Goal: Task Accomplishment & Management: Manage account settings

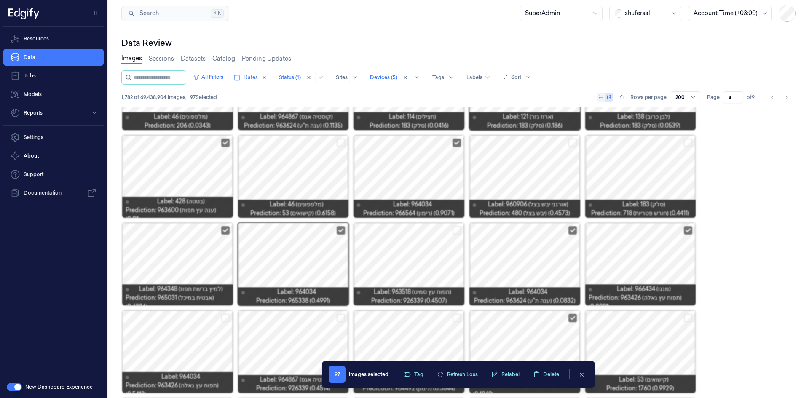
scroll to position [2351, 0]
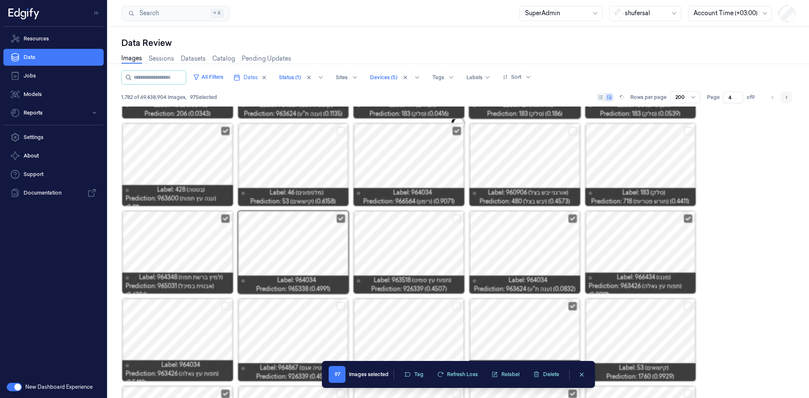
click at [783, 94] on button "Go to next page" at bounding box center [786, 97] width 12 height 12
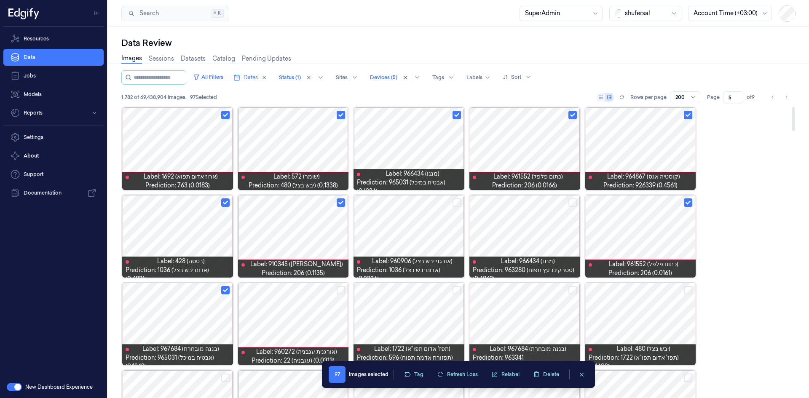
click at [644, 201] on div at bounding box center [640, 236] width 111 height 83
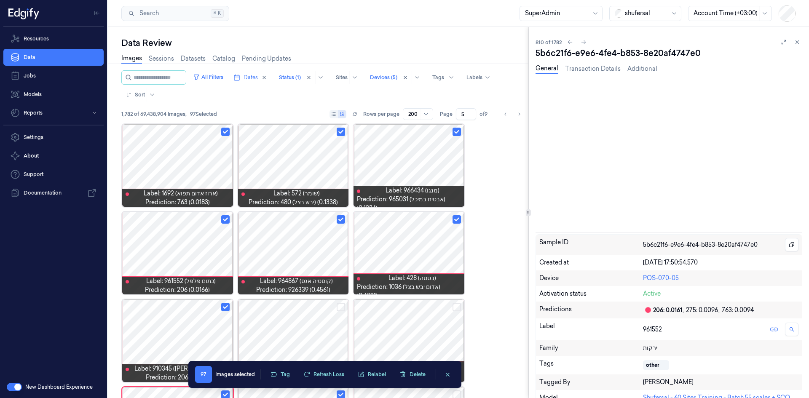
drag, startPoint x: 797, startPoint y: 43, endPoint x: 785, endPoint y: 51, distance: 14.6
click at [797, 43] on icon at bounding box center [797, 42] width 3 height 3
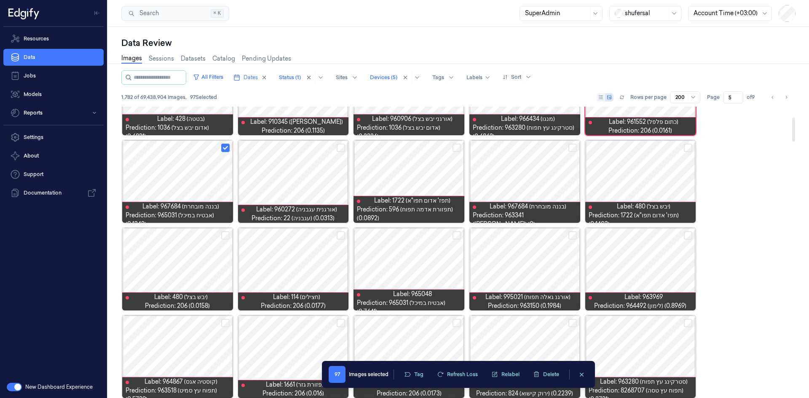
scroll to position [169, 0]
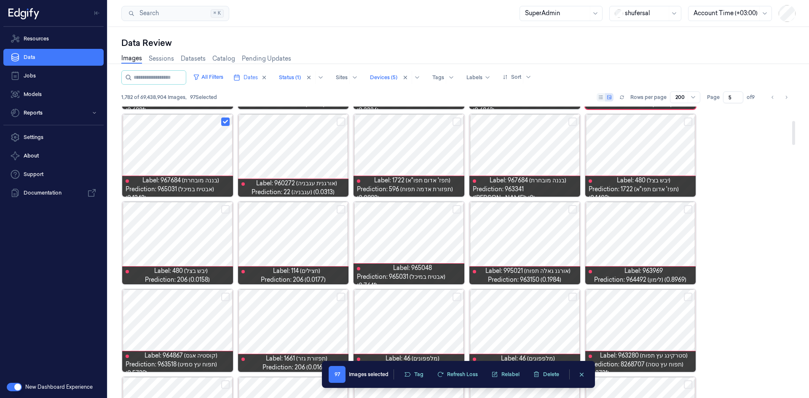
click at [224, 208] on button "Select row" at bounding box center [225, 209] width 8 height 8
click at [340, 209] on button "Select row" at bounding box center [341, 209] width 8 height 8
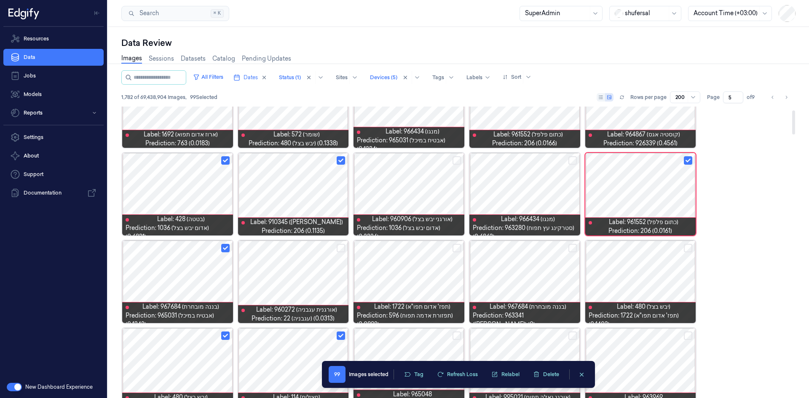
click at [456, 248] on button "Select row" at bounding box center [457, 248] width 8 height 8
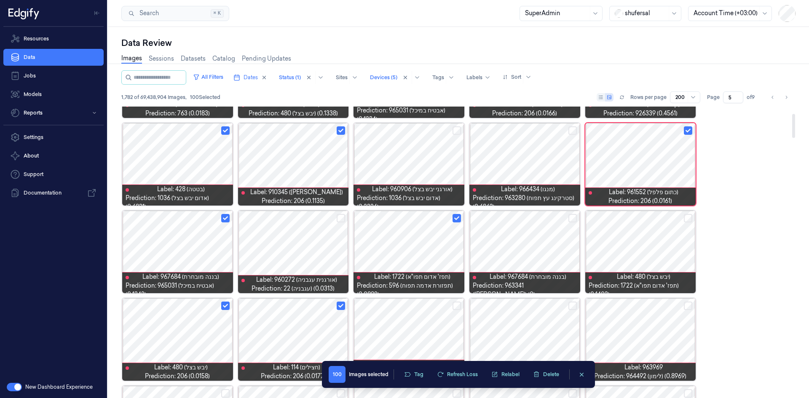
scroll to position [84, 0]
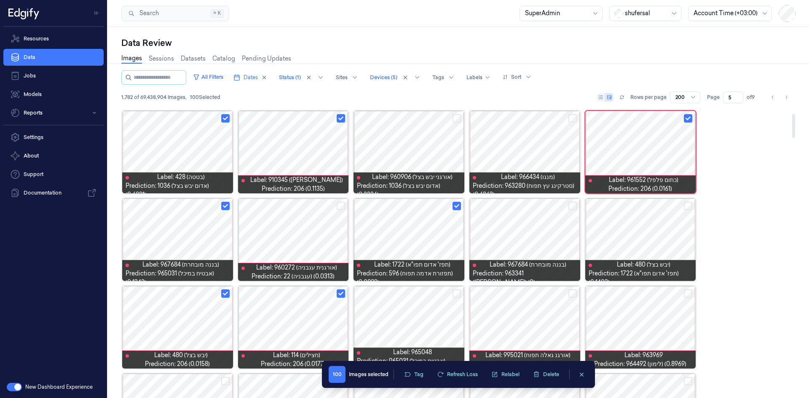
click at [516, 229] on div at bounding box center [524, 239] width 111 height 83
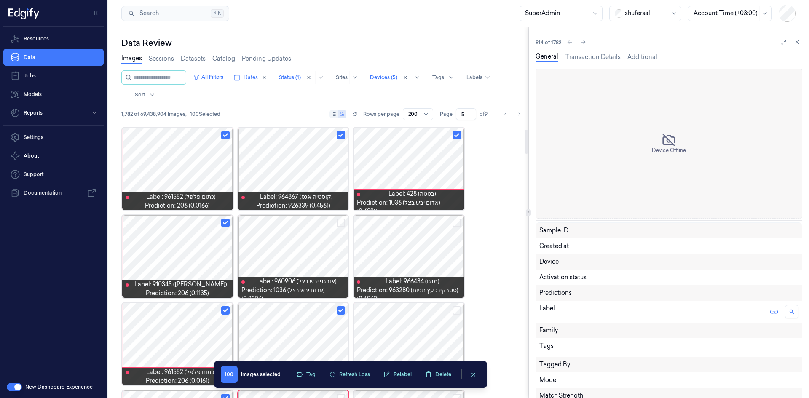
scroll to position [72, 0]
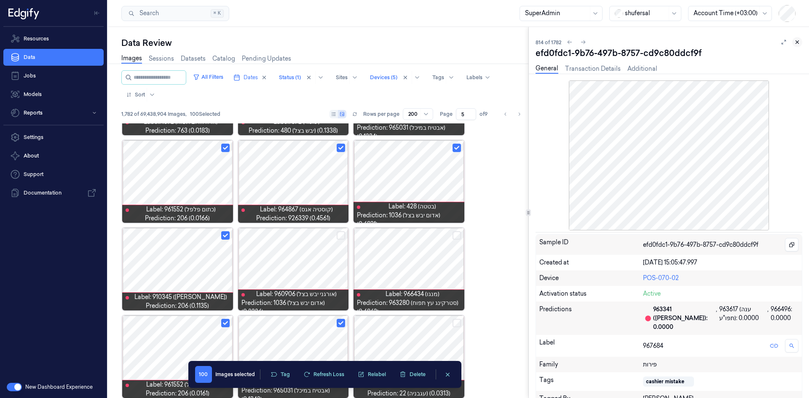
click at [794, 41] on button at bounding box center [797, 42] width 10 height 10
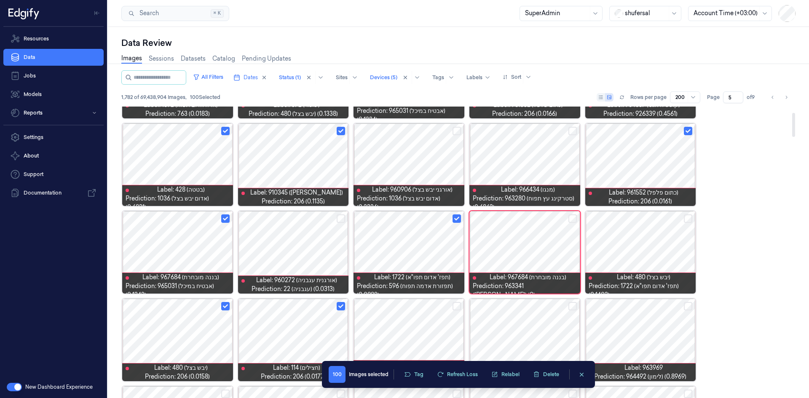
click at [687, 216] on button "Select row" at bounding box center [688, 219] width 8 height 8
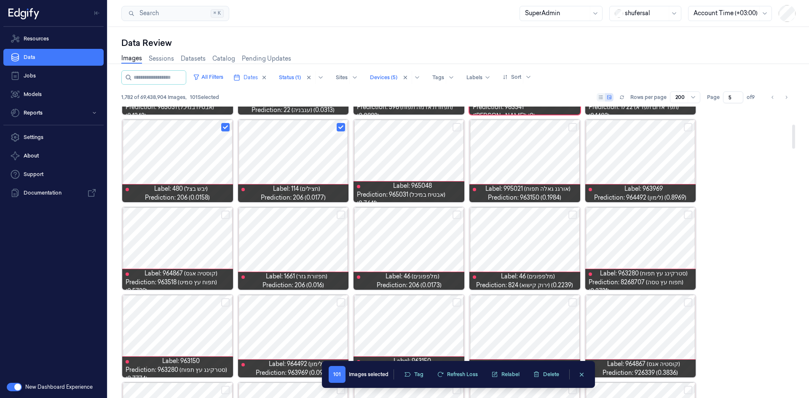
scroll to position [211, 0]
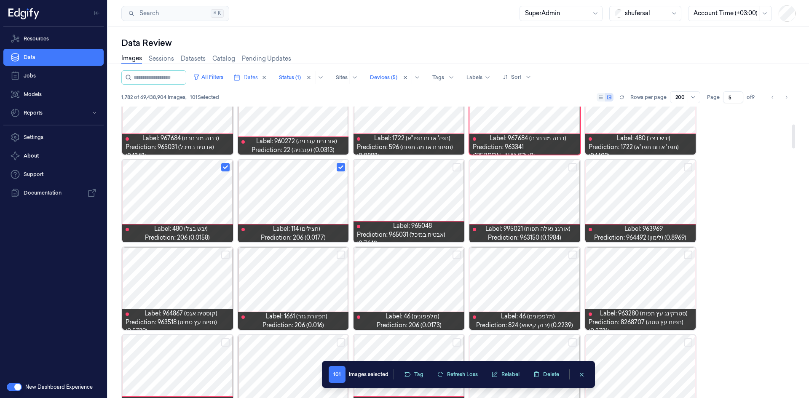
click at [339, 257] on button "Select row" at bounding box center [341, 255] width 8 height 8
click at [457, 255] on button "Select row" at bounding box center [457, 255] width 8 height 8
click at [569, 257] on button "Select row" at bounding box center [573, 255] width 8 height 8
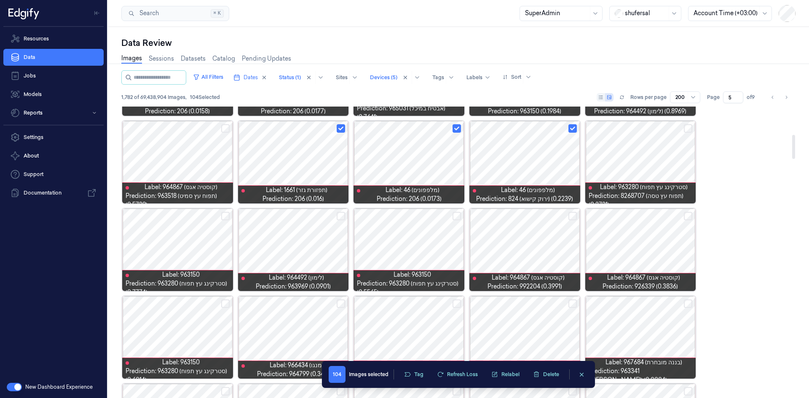
click at [342, 216] on button "Select row" at bounding box center [341, 216] width 8 height 8
click at [225, 216] on button "Select row" at bounding box center [225, 216] width 8 height 8
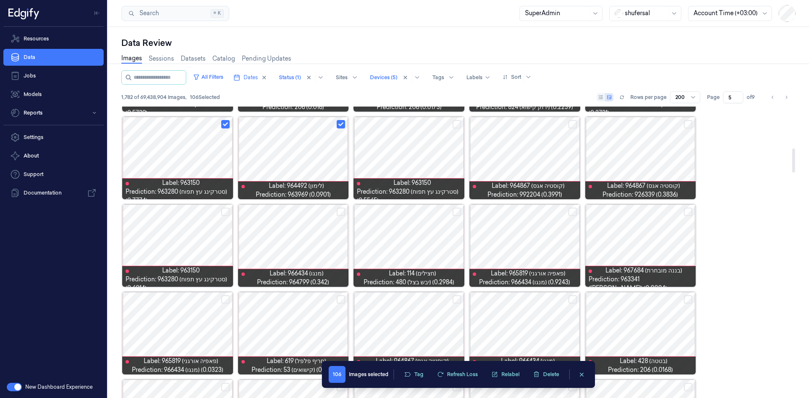
scroll to position [506, 0]
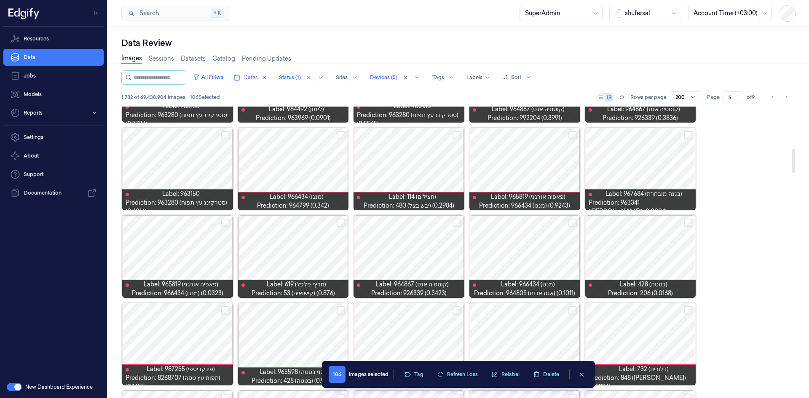
click at [223, 134] on button "Select row" at bounding box center [225, 135] width 8 height 8
click at [341, 132] on button "Select row" at bounding box center [341, 135] width 8 height 8
click at [460, 134] on button "Select row" at bounding box center [457, 135] width 8 height 8
click at [685, 223] on button "Select row" at bounding box center [688, 223] width 8 height 8
click at [570, 224] on button "Select row" at bounding box center [573, 223] width 8 height 8
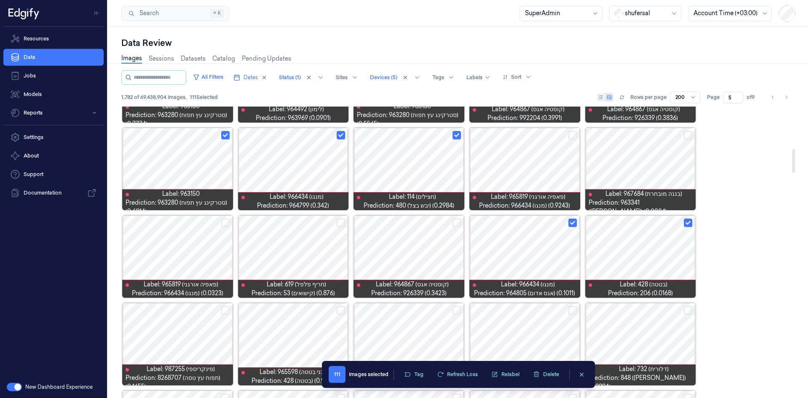
click at [319, 247] on div at bounding box center [293, 256] width 111 height 83
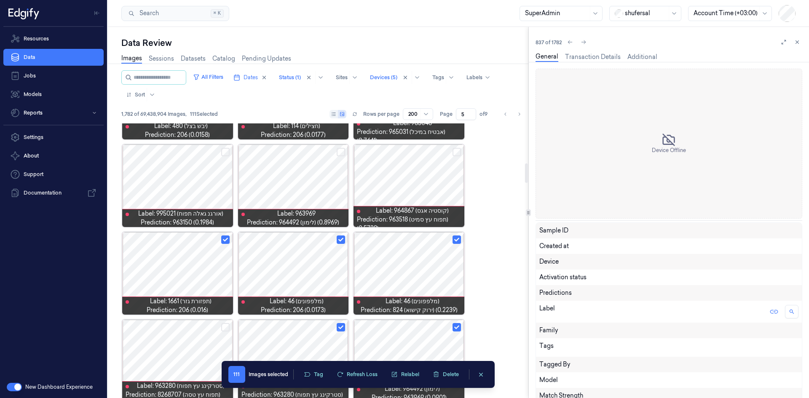
scroll to position [598, 0]
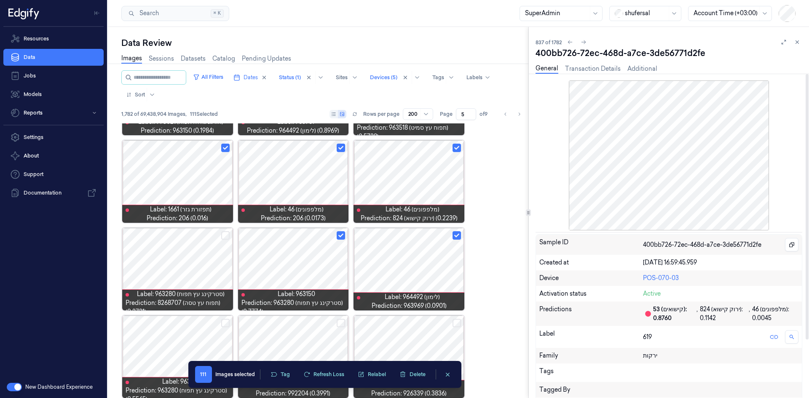
click at [638, 370] on div "Tags" at bounding box center [591, 373] width 104 height 12
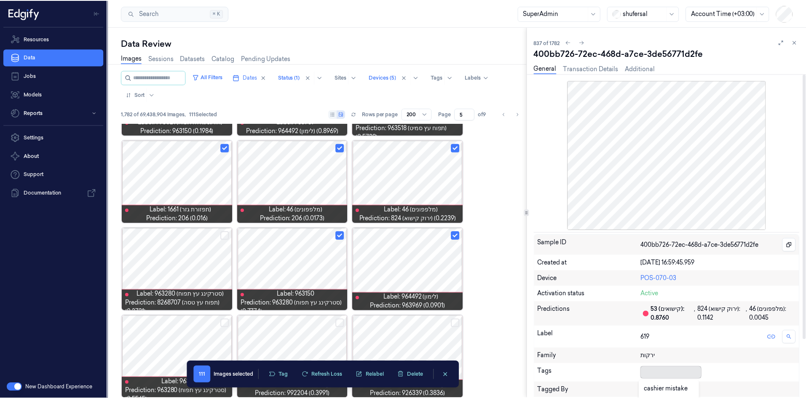
scroll to position [113, 0]
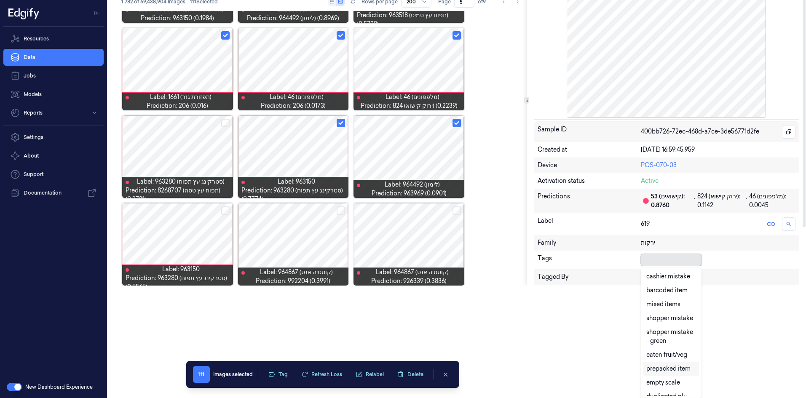
click at [644, 286] on body "Resources Data Jobs Models Reports Settings About Support Documentation New Das…" at bounding box center [403, 86] width 806 height 398
click at [680, 277] on div "cashier mistake" at bounding box center [668, 276] width 44 height 9
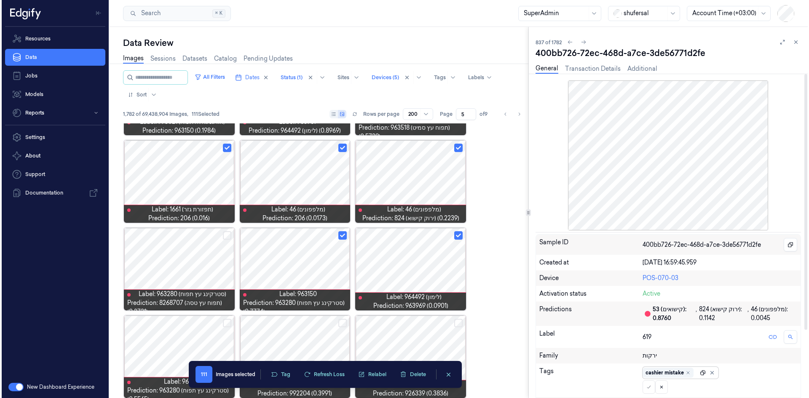
scroll to position [0, 0]
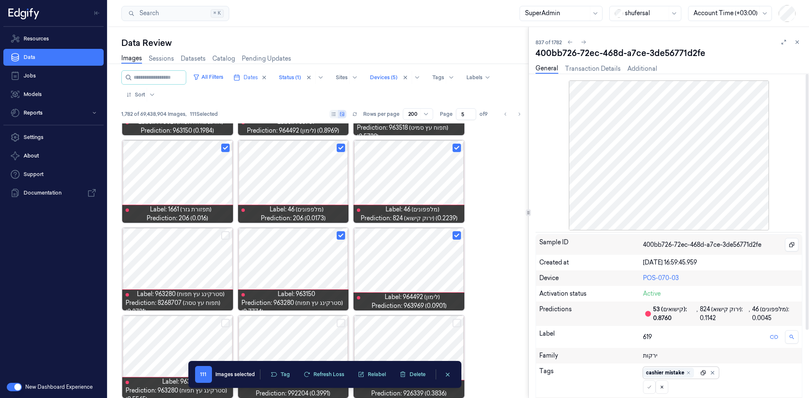
click at [700, 260] on div "Sample ID 400bb726-72ec-468d-a7ce-3de56771d2fe Created at [DATE] 16:59:45.959 D…" at bounding box center [669, 359] width 267 height 250
click at [651, 386] on icon at bounding box center [649, 387] width 5 height 5
click at [795, 38] on button at bounding box center [797, 42] width 10 height 10
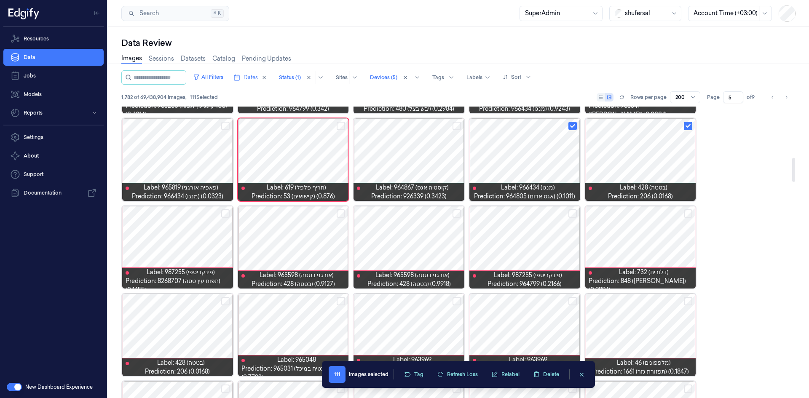
scroll to position [643, 0]
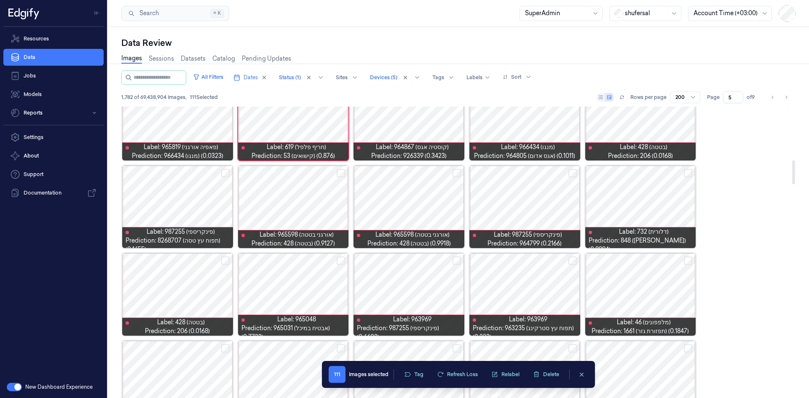
click at [574, 173] on button "Select row" at bounding box center [573, 173] width 8 height 8
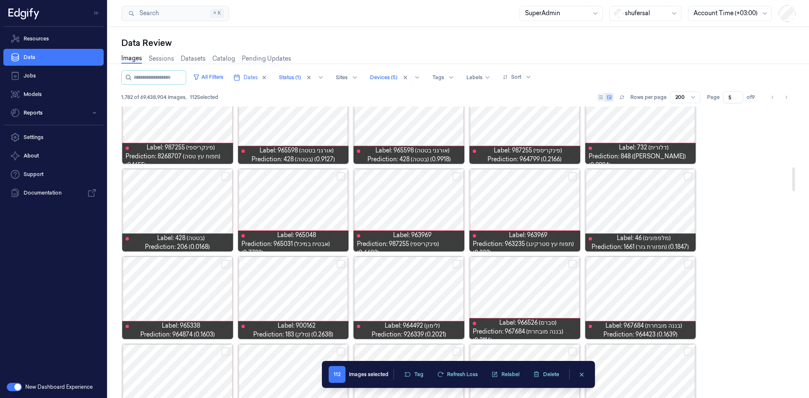
click at [223, 177] on button "Select row" at bounding box center [225, 176] width 8 height 8
click at [687, 175] on button "Select row" at bounding box center [688, 176] width 8 height 8
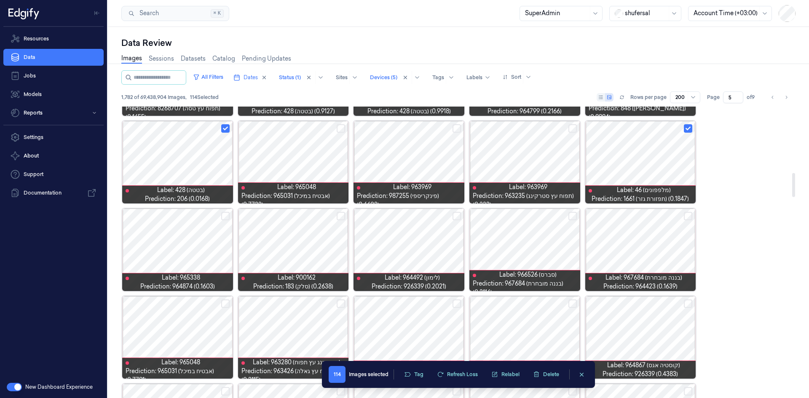
scroll to position [812, 0]
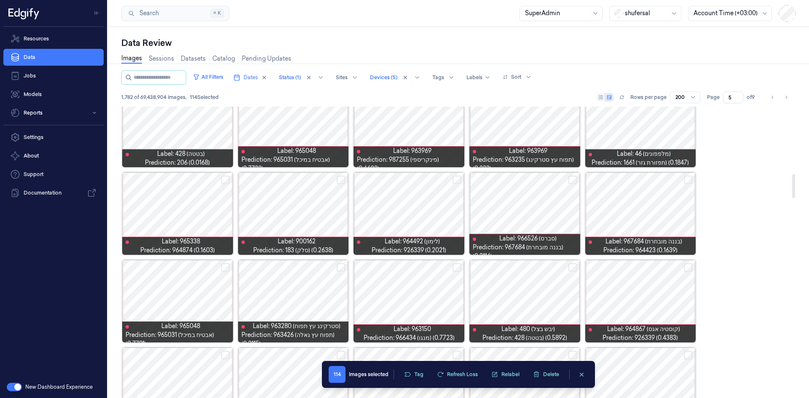
click at [685, 176] on button "Select row" at bounding box center [688, 180] width 8 height 8
click at [408, 225] on div at bounding box center [409, 213] width 111 height 83
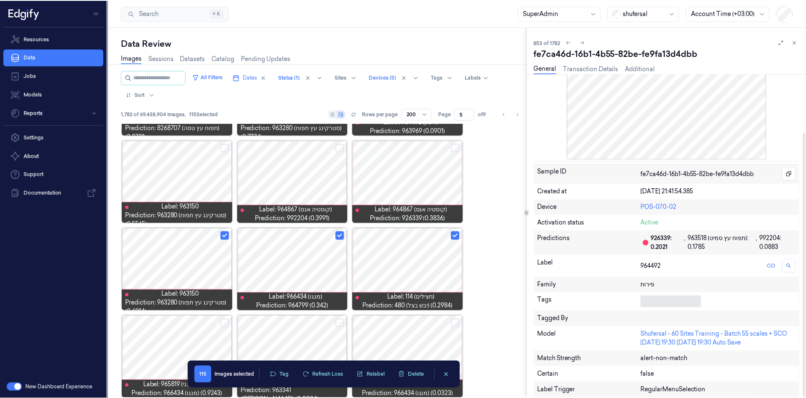
scroll to position [71, 0]
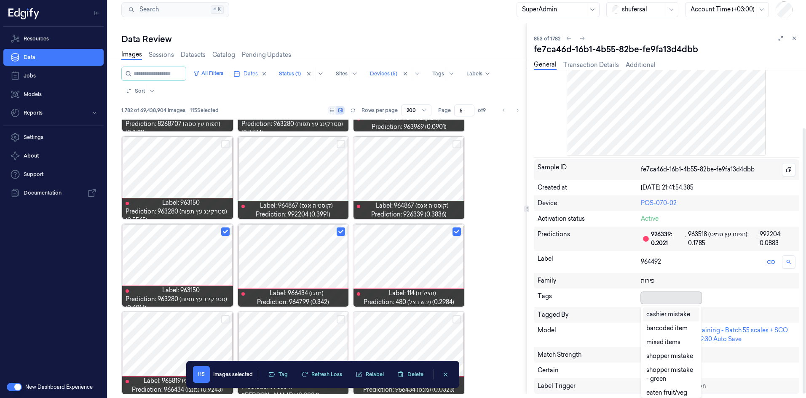
click at [664, 301] on div at bounding box center [669, 297] width 57 height 9
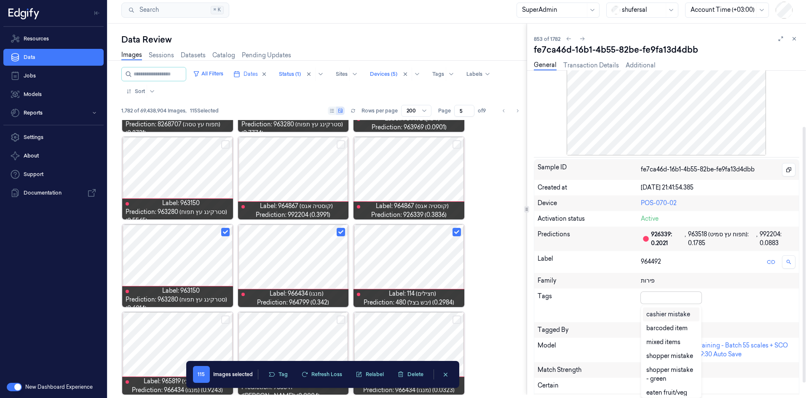
click at [662, 313] on div "cashier mistake" at bounding box center [668, 314] width 44 height 9
click at [700, 298] on div "cashier mistake" at bounding box center [679, 298] width 76 height 12
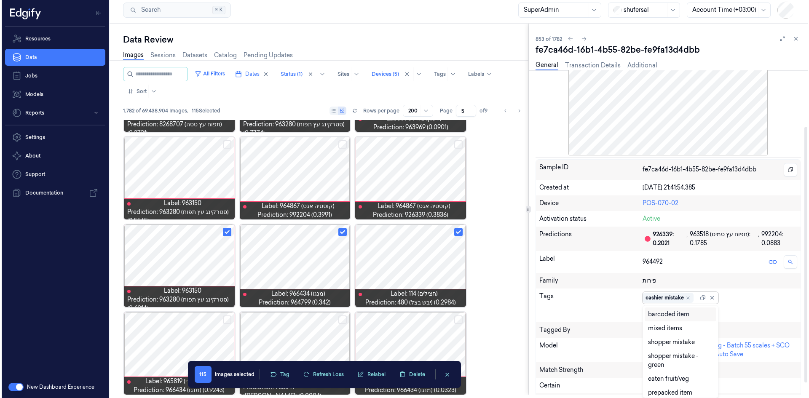
scroll to position [0, 0]
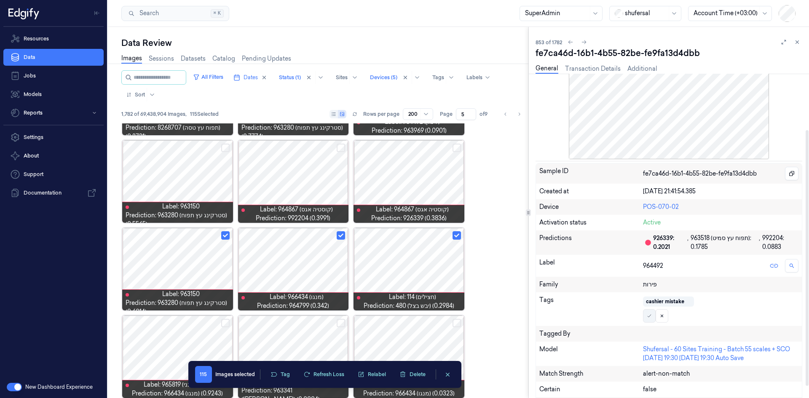
click at [652, 318] on icon at bounding box center [649, 316] width 5 height 5
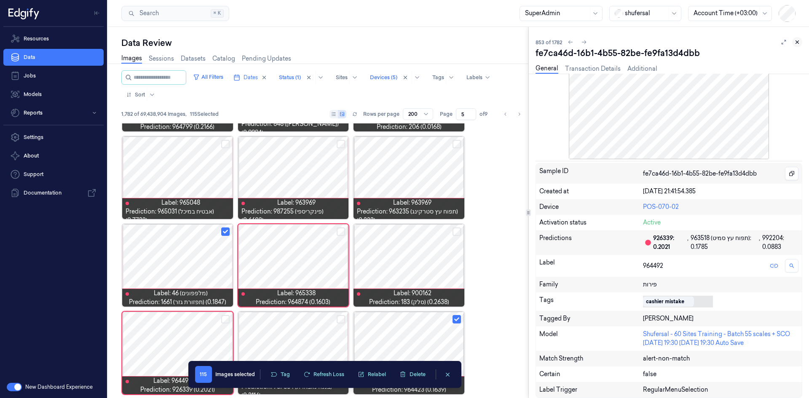
click at [800, 44] on button at bounding box center [797, 42] width 10 height 10
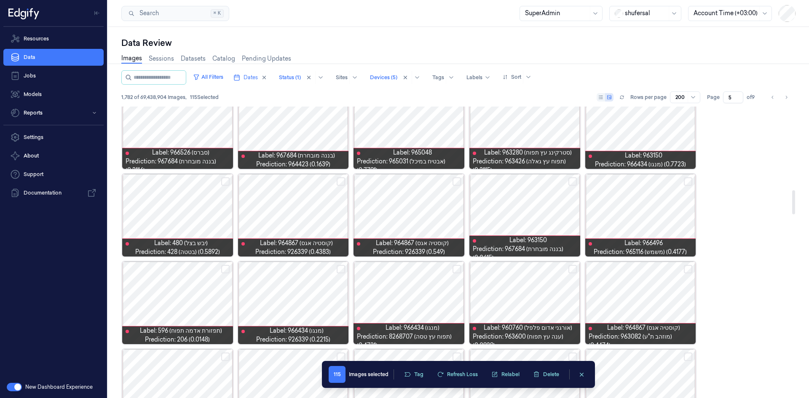
scroll to position [1006, 0]
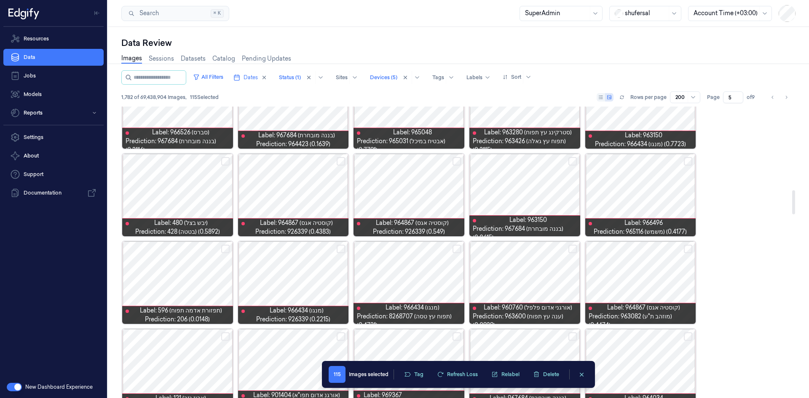
click at [225, 164] on button "Select row" at bounding box center [225, 161] width 8 height 8
click at [570, 160] on button "Select row" at bounding box center [573, 161] width 8 height 8
click at [688, 158] on button "Select row" at bounding box center [688, 161] width 8 height 8
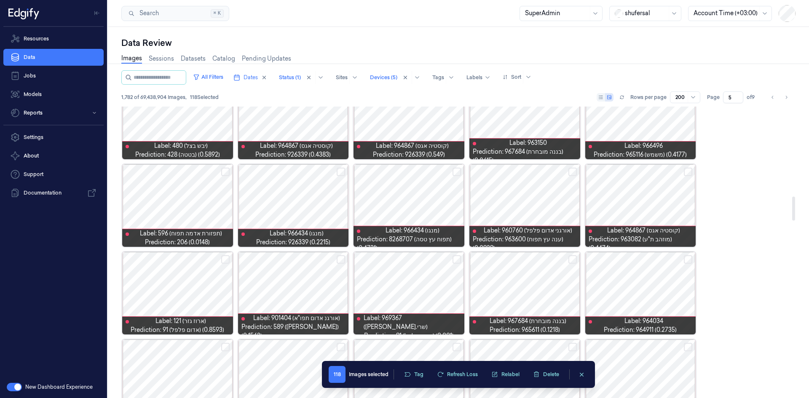
scroll to position [1090, 0]
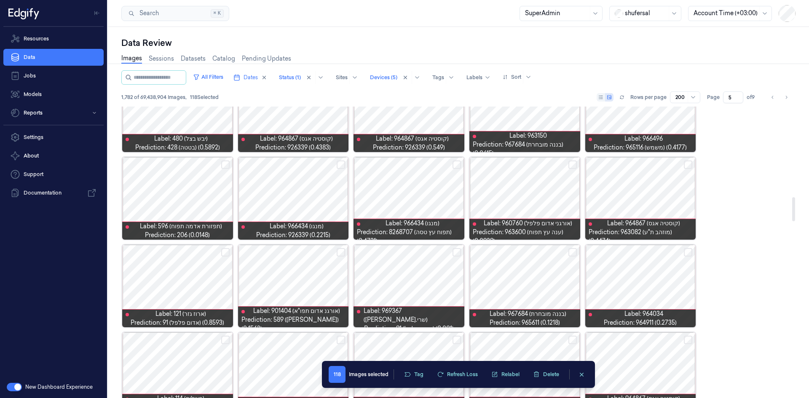
click at [453, 165] on button "Select row" at bounding box center [457, 165] width 8 height 8
click at [341, 165] on button "Select row" at bounding box center [341, 165] width 8 height 8
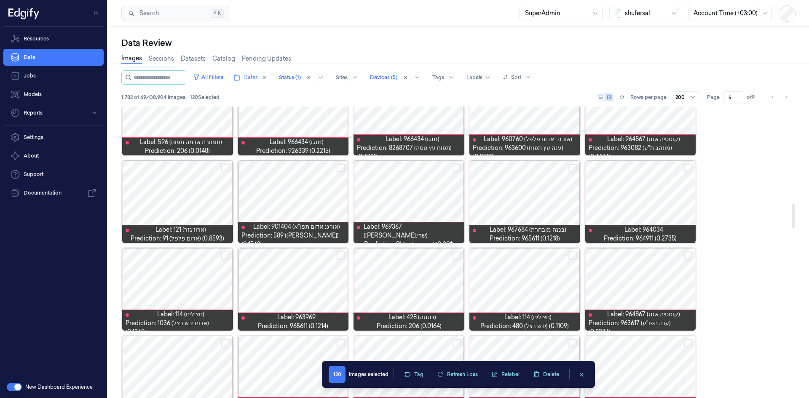
scroll to position [1132, 0]
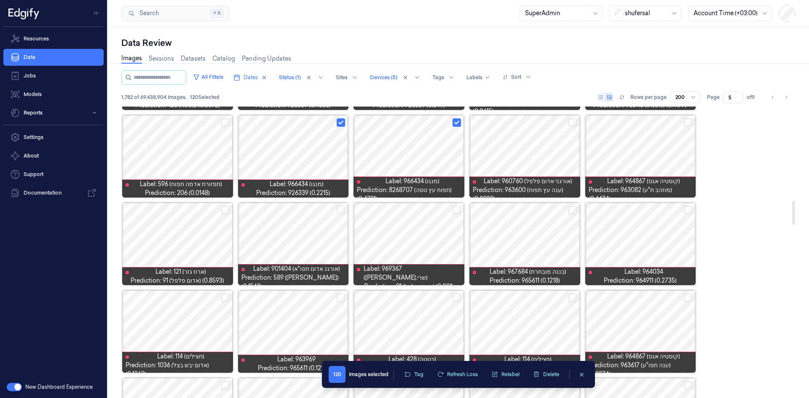
click at [190, 144] on div at bounding box center [177, 156] width 111 height 83
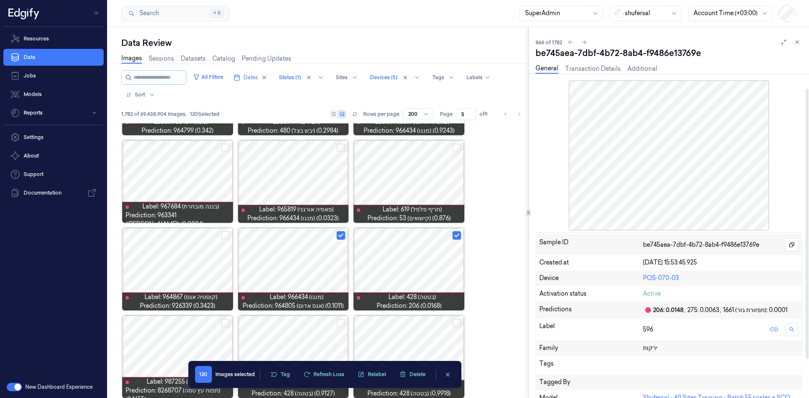
scroll to position [42, 0]
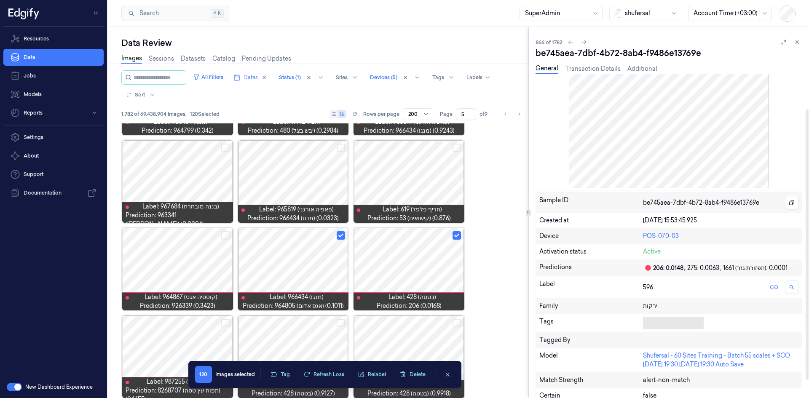
click at [654, 320] on div at bounding box center [671, 323] width 57 height 9
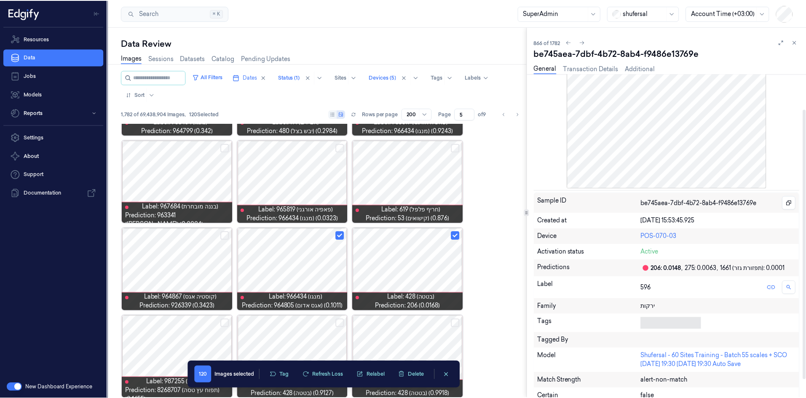
scroll to position [3, 0]
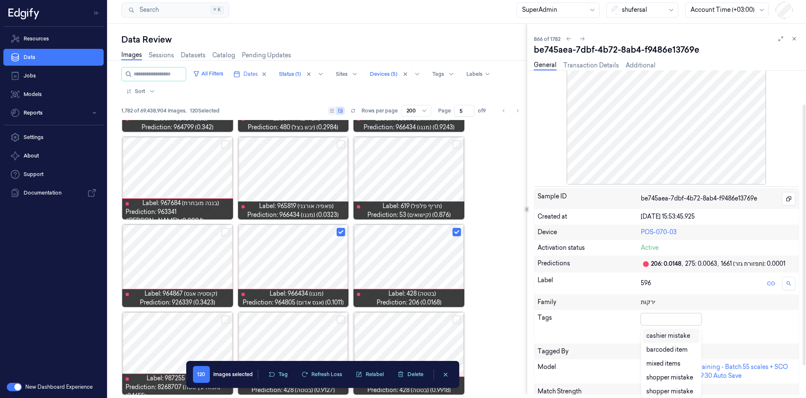
click at [654, 336] on div "cashier mistake" at bounding box center [668, 336] width 44 height 9
click at [700, 318] on div at bounding box center [706, 320] width 17 height 12
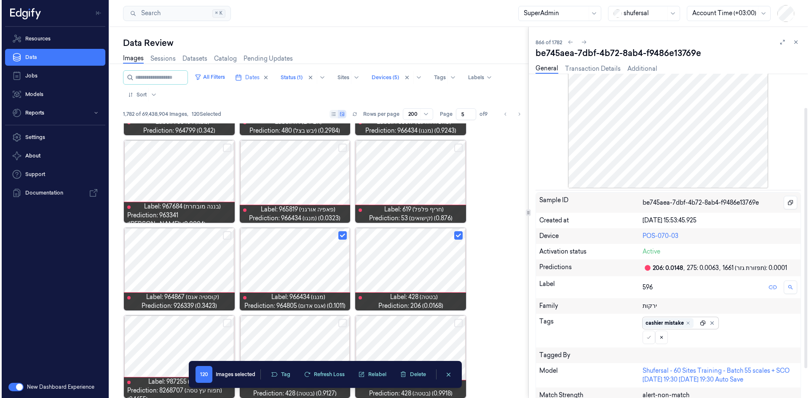
scroll to position [0, 0]
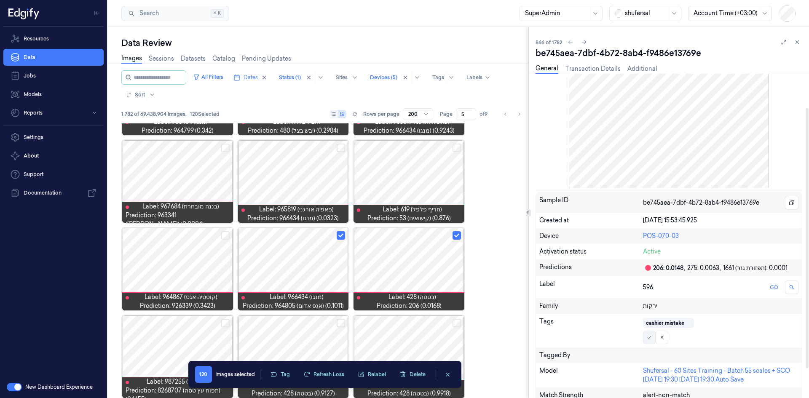
click at [651, 336] on icon at bounding box center [649, 337] width 5 height 5
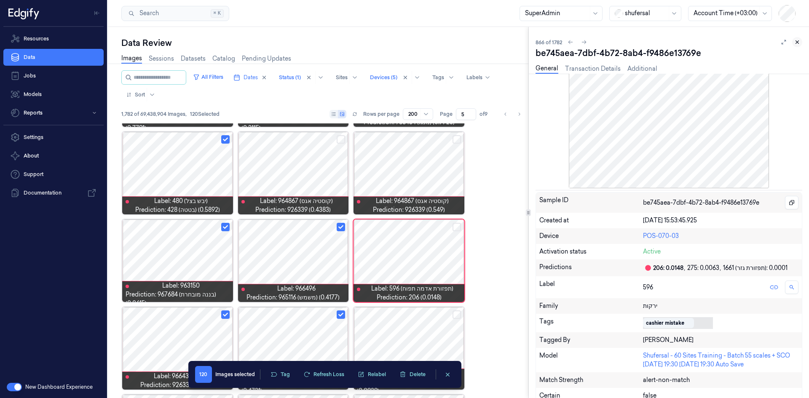
click at [796, 42] on icon at bounding box center [797, 42] width 6 height 6
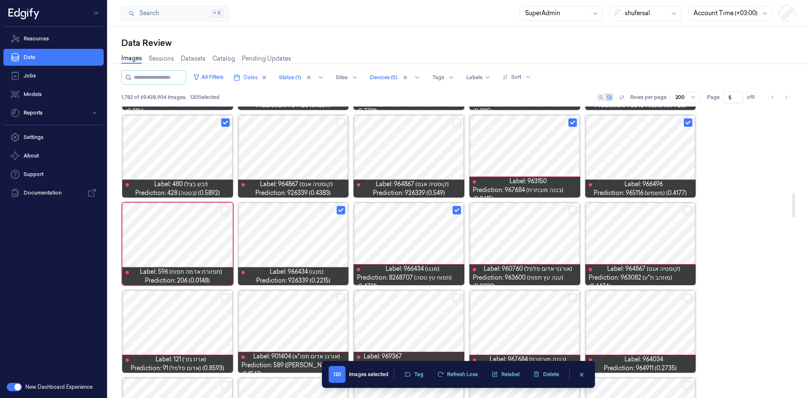
scroll to position [1129, 0]
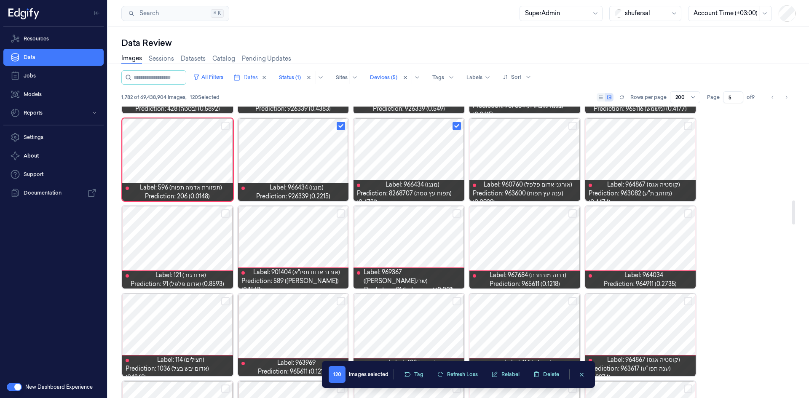
click at [691, 216] on button "Select row" at bounding box center [688, 213] width 8 height 8
click at [571, 215] on button "Select row" at bounding box center [573, 213] width 8 height 8
click at [457, 213] on button "Select row" at bounding box center [457, 213] width 8 height 8
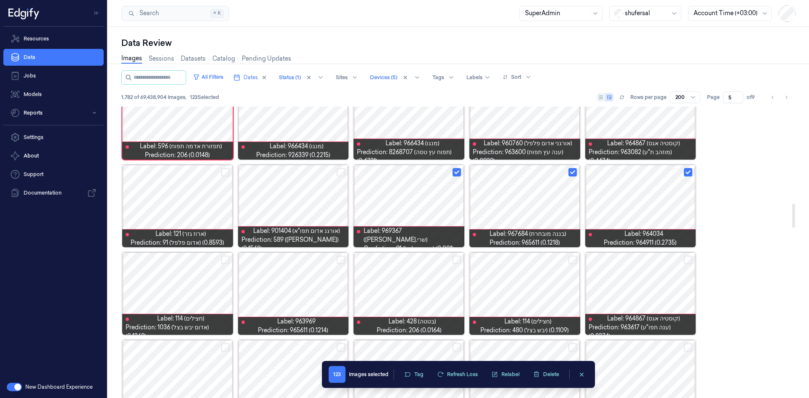
scroll to position [1171, 0]
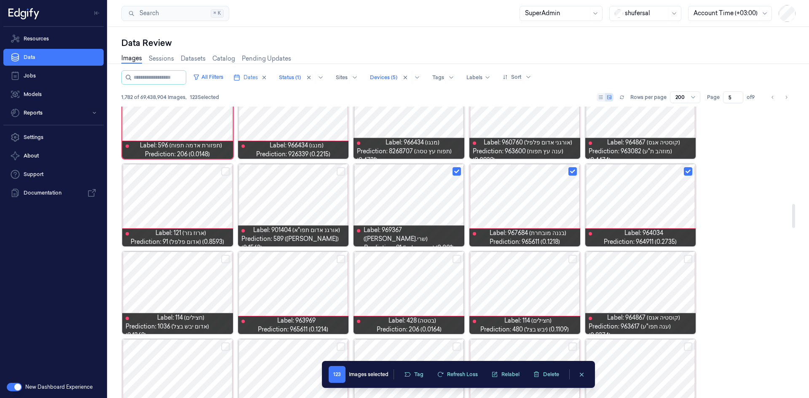
click at [225, 170] on button "Select row" at bounding box center [225, 171] width 8 height 8
click at [221, 257] on button "Select row" at bounding box center [225, 259] width 8 height 8
click at [338, 259] on button "Select row" at bounding box center [341, 259] width 8 height 8
click at [458, 255] on button "Select row" at bounding box center [457, 259] width 8 height 8
click at [571, 260] on button "Select row" at bounding box center [573, 259] width 8 height 8
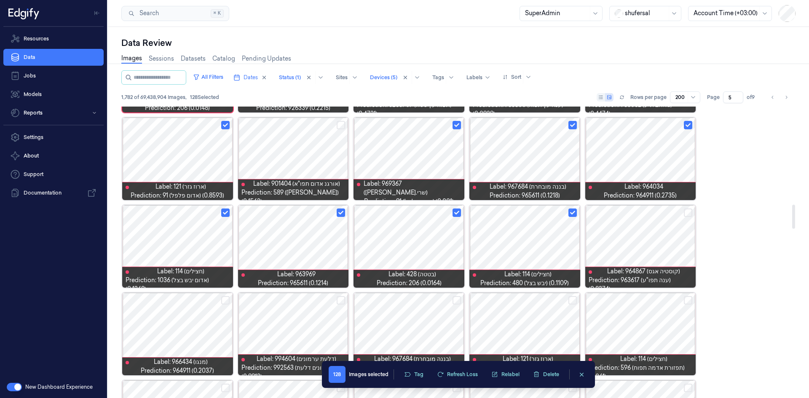
scroll to position [1297, 0]
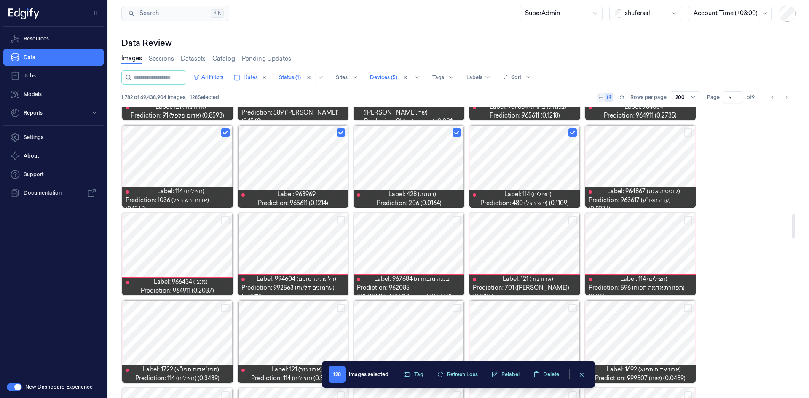
click at [572, 220] on button "Select row" at bounding box center [573, 220] width 8 height 8
click at [687, 220] on button "Select row" at bounding box center [688, 220] width 8 height 8
click at [453, 222] on button "Select row" at bounding box center [457, 220] width 8 height 8
click at [220, 219] on div at bounding box center [177, 254] width 111 height 83
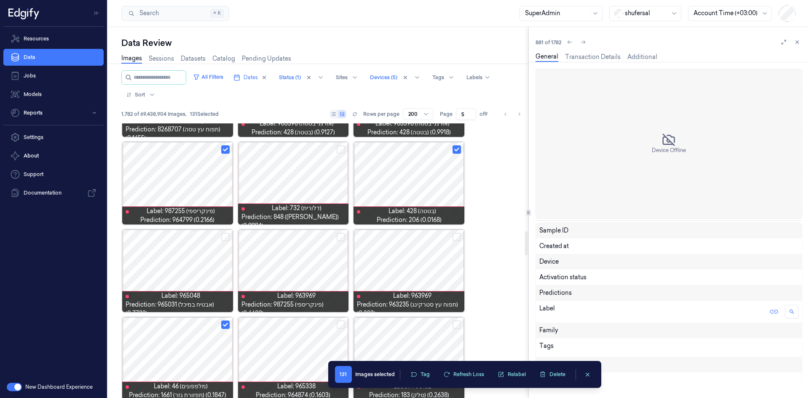
scroll to position [1649, 0]
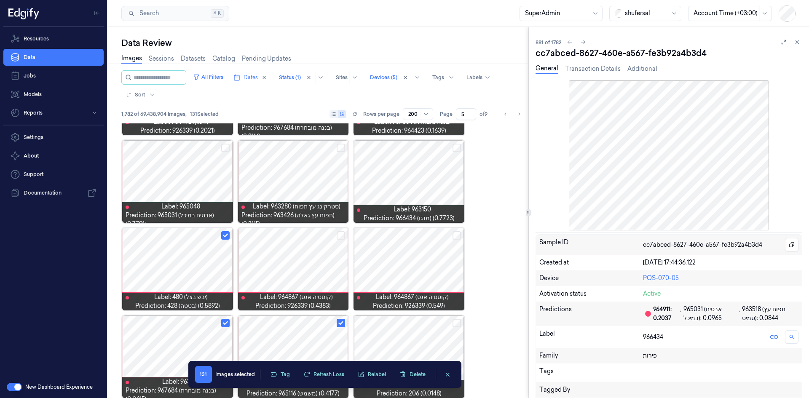
drag, startPoint x: 797, startPoint y: 42, endPoint x: 780, endPoint y: 50, distance: 18.8
click at [797, 42] on icon at bounding box center [797, 42] width 3 height 3
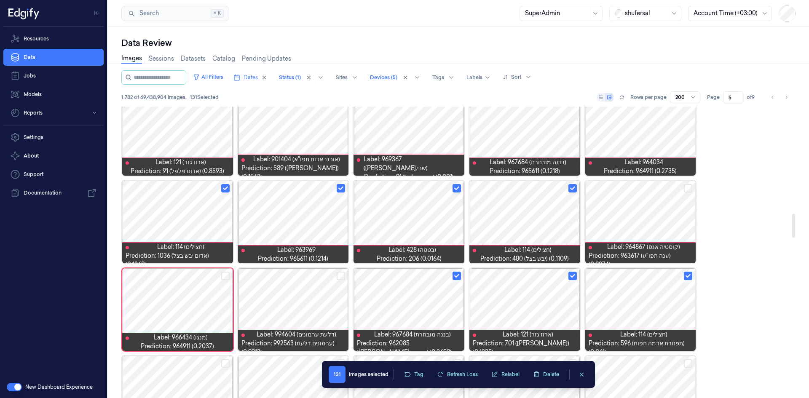
scroll to position [1289, 0]
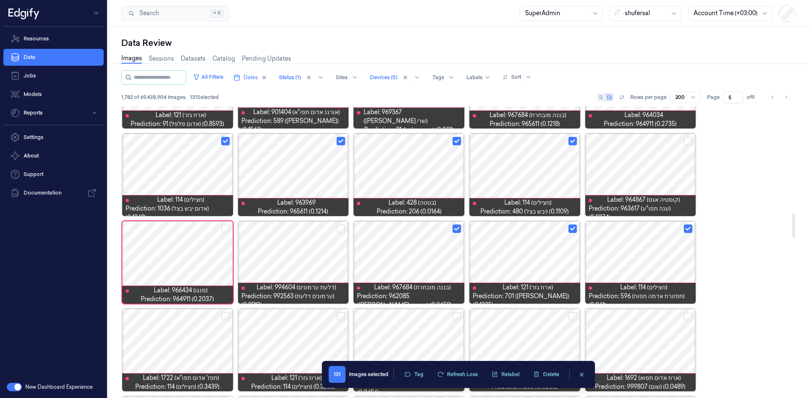
click at [225, 224] on div at bounding box center [177, 262] width 111 height 83
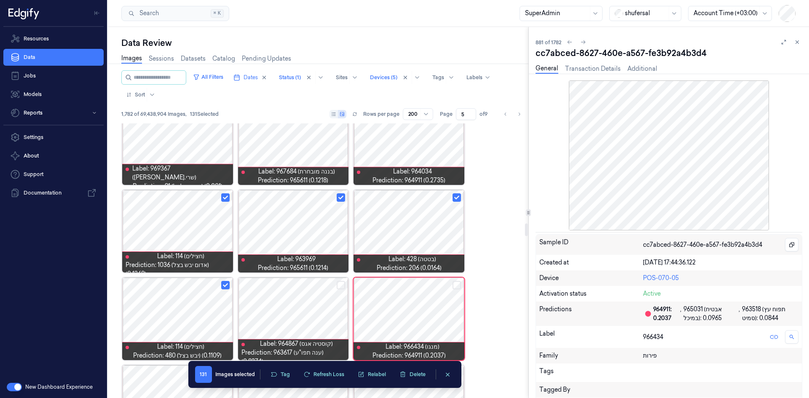
scroll to position [2162, 0]
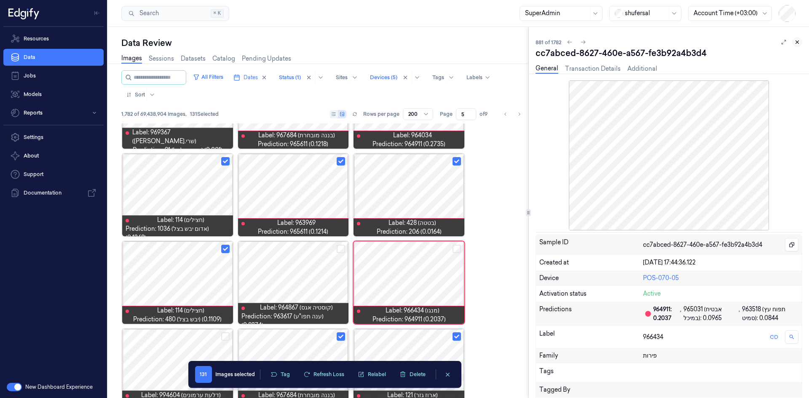
click at [798, 41] on icon at bounding box center [797, 42] width 6 height 6
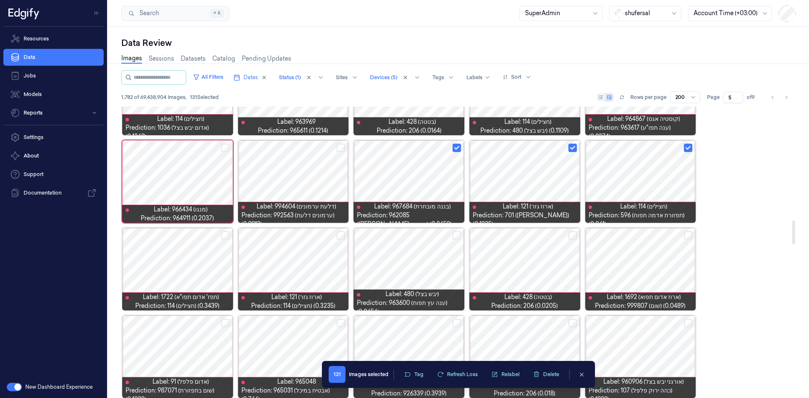
click at [223, 146] on button "Select row" at bounding box center [225, 148] width 8 height 8
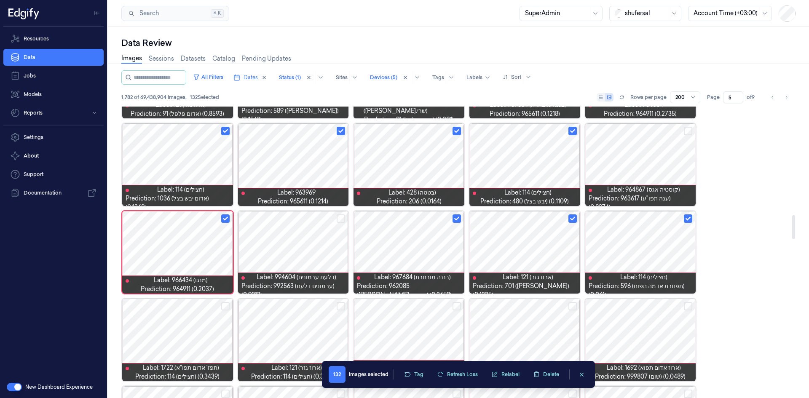
scroll to position [1425, 0]
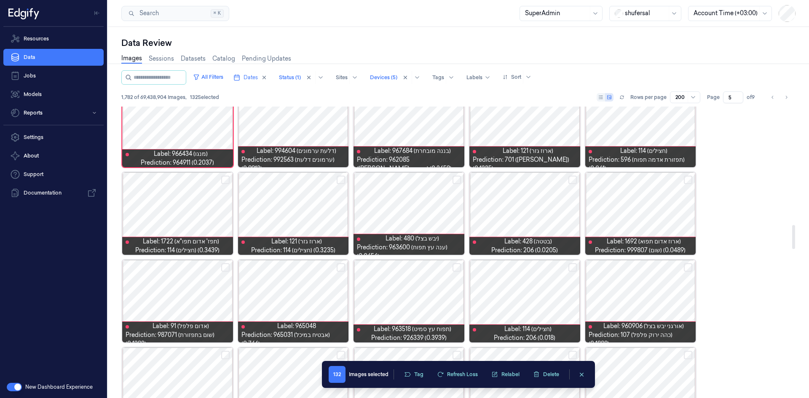
click at [224, 178] on button "Select row" at bounding box center [225, 180] width 8 height 8
click at [338, 179] on button "Select row" at bounding box center [341, 180] width 8 height 8
click at [573, 179] on button "Select row" at bounding box center [573, 180] width 8 height 8
click at [690, 178] on button "Select row" at bounding box center [688, 180] width 8 height 8
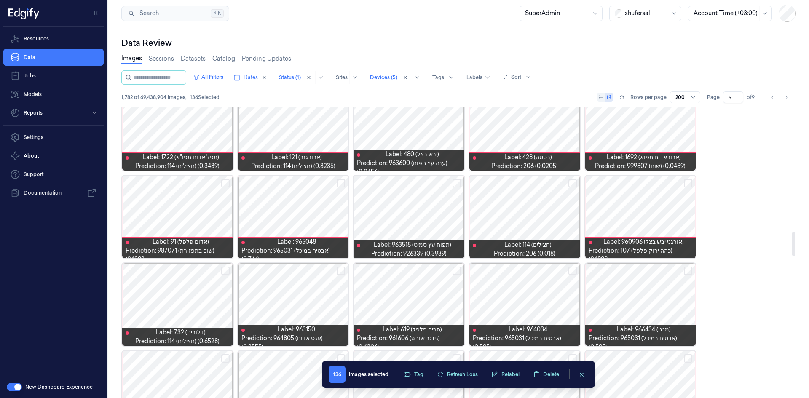
click at [573, 180] on button "Select row" at bounding box center [573, 183] width 8 height 8
click at [223, 182] on button "Select row" at bounding box center [225, 183] width 8 height 8
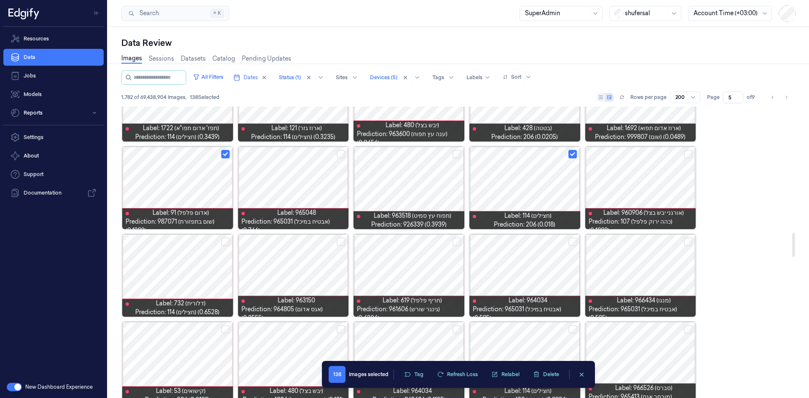
scroll to position [1552, 0]
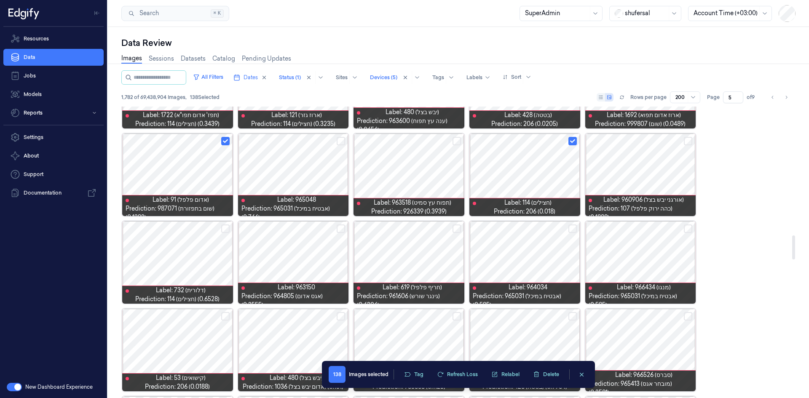
click at [228, 228] on button "Select row" at bounding box center [225, 229] width 8 height 8
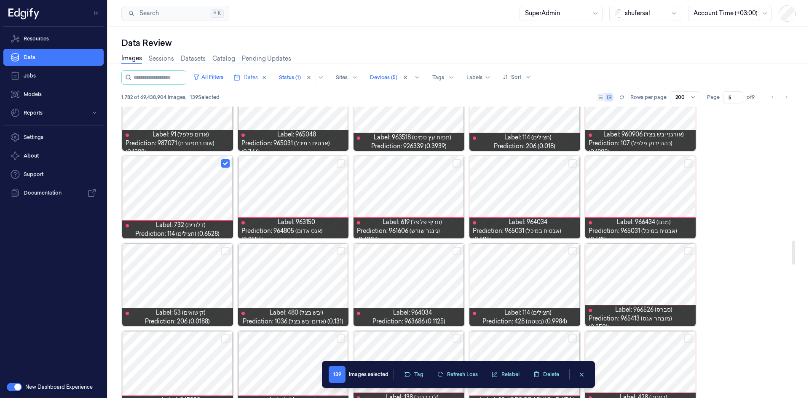
scroll to position [1594, 0]
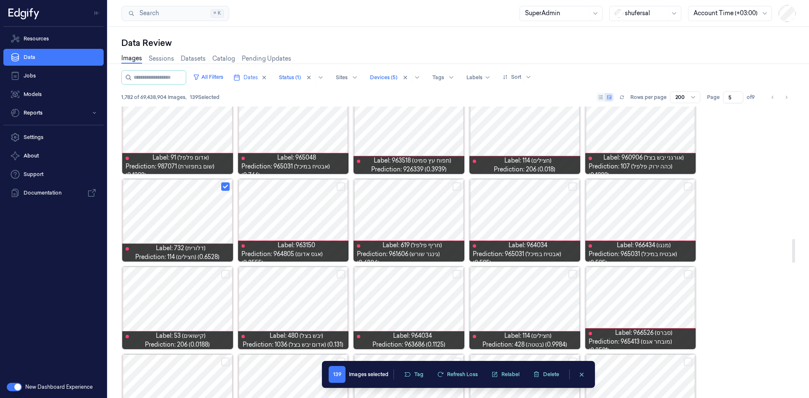
click at [454, 188] on button "Select row" at bounding box center [457, 186] width 8 height 8
click at [535, 204] on div at bounding box center [524, 220] width 111 height 83
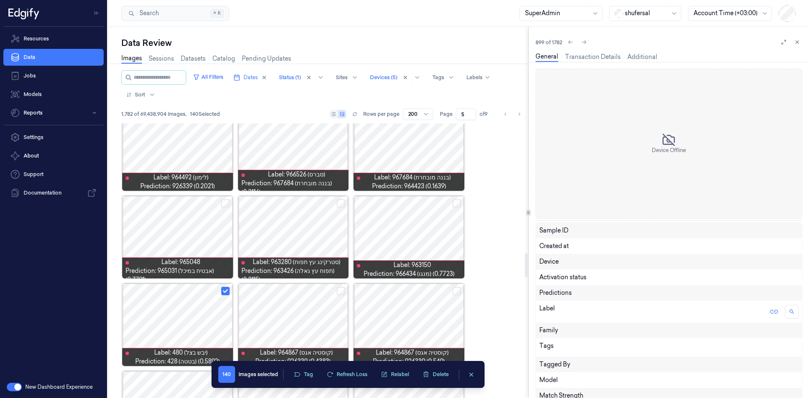
scroll to position [1562, 0]
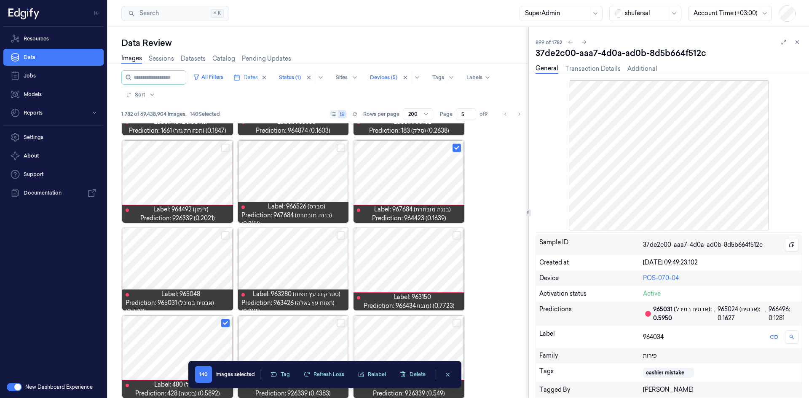
click at [797, 43] on icon at bounding box center [797, 42] width 6 height 6
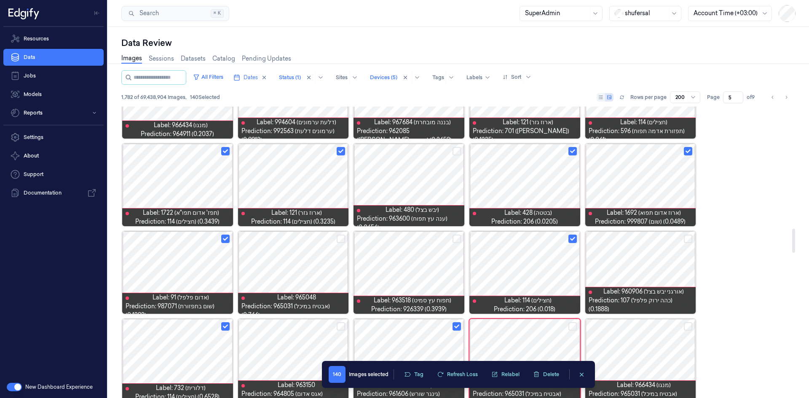
scroll to position [1538, 0]
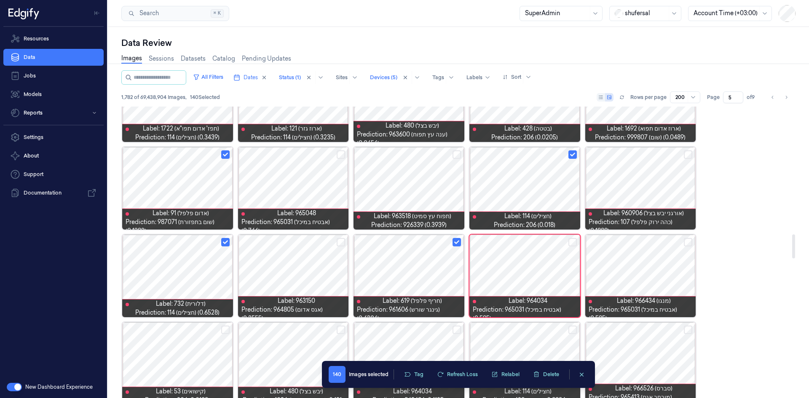
click at [627, 268] on div at bounding box center [640, 276] width 111 height 83
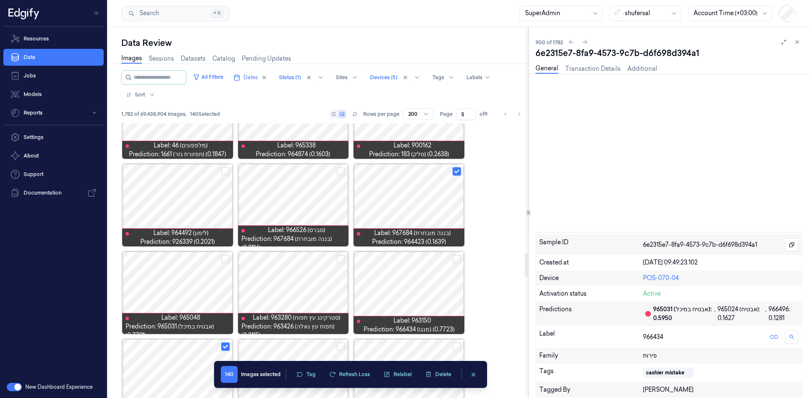
scroll to position [1562, 0]
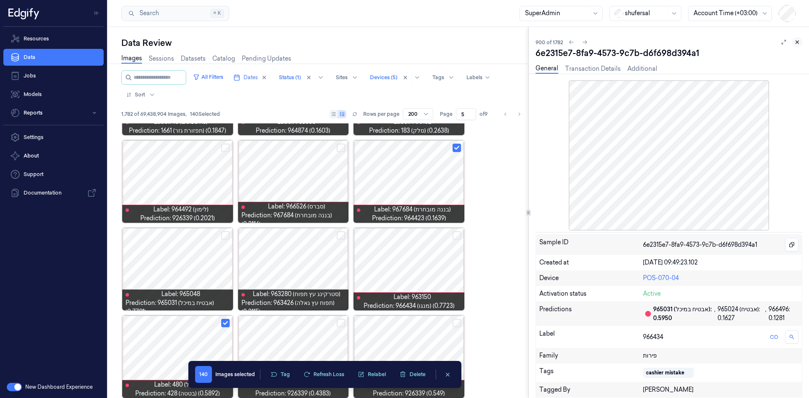
click at [798, 42] on icon at bounding box center [797, 42] width 3 height 3
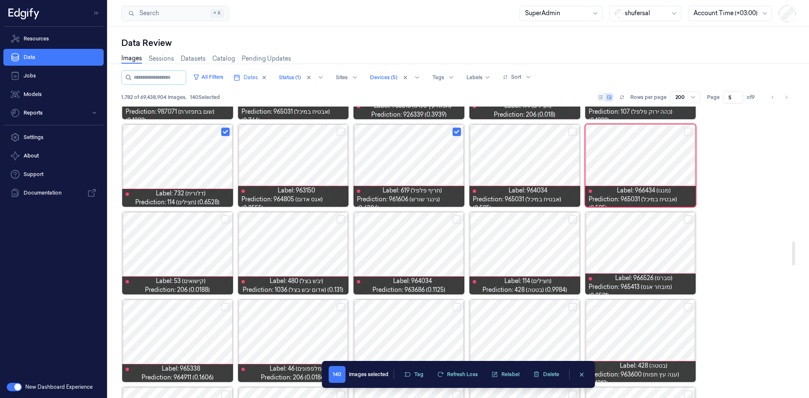
scroll to position [1707, 0]
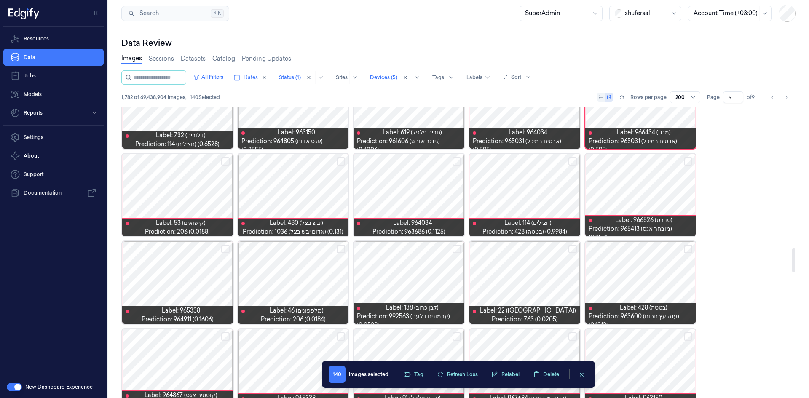
click at [536, 186] on div at bounding box center [524, 195] width 111 height 83
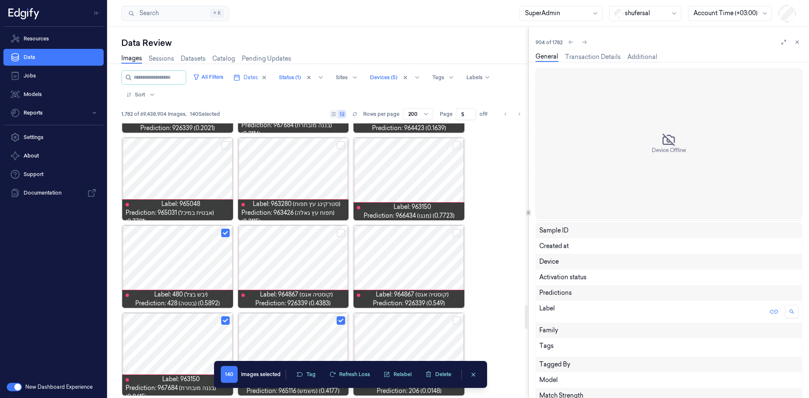
scroll to position [1649, 0]
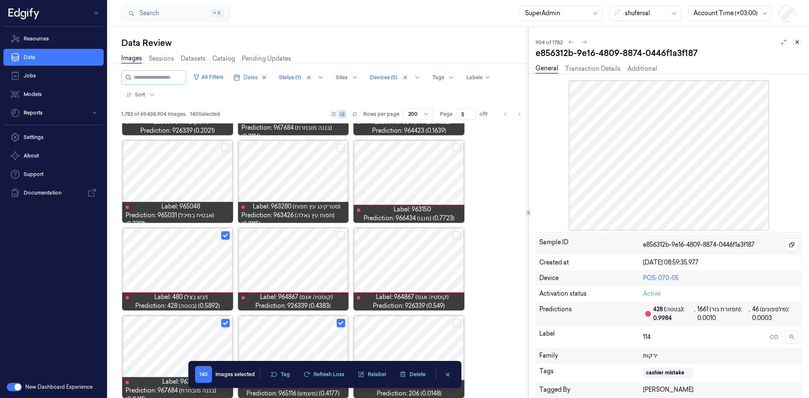
click at [797, 42] on icon at bounding box center [797, 42] width 6 height 6
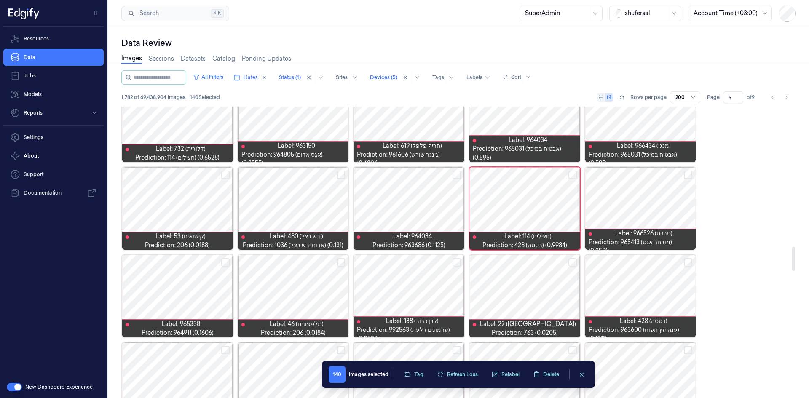
scroll to position [1707, 0]
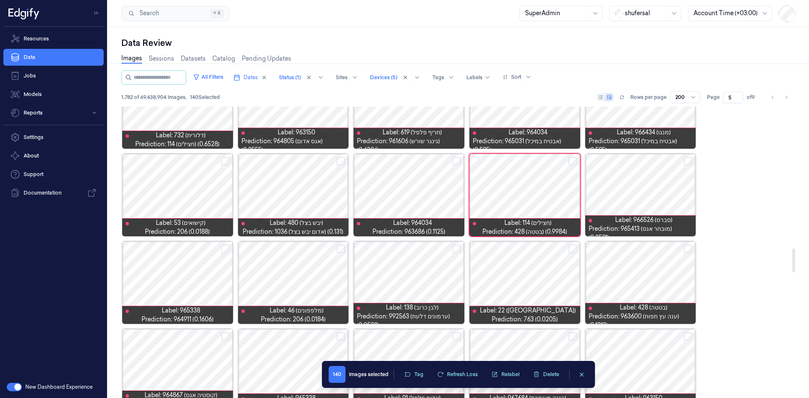
click at [453, 161] on button "Select row" at bounding box center [457, 161] width 8 height 8
click at [338, 162] on button "Select row" at bounding box center [341, 161] width 8 height 8
click at [224, 159] on button "Select row" at bounding box center [225, 161] width 8 height 8
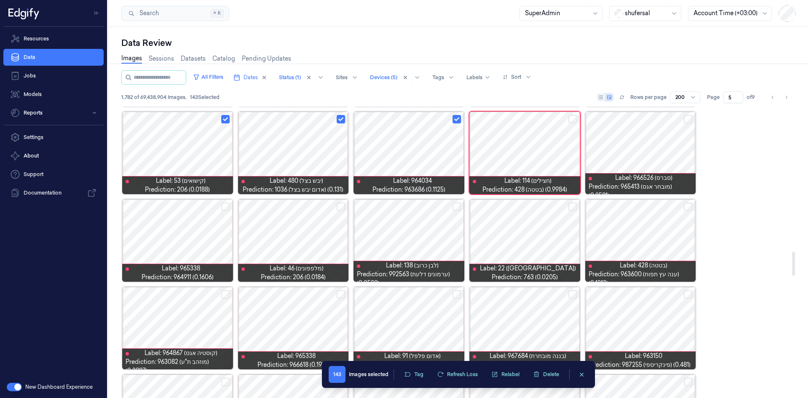
click at [223, 205] on button "Select row" at bounding box center [225, 207] width 8 height 8
click at [341, 207] on button "Select row" at bounding box center [341, 207] width 8 height 8
click at [455, 204] on button "Select row" at bounding box center [457, 207] width 8 height 8
click at [572, 208] on button "Select row" at bounding box center [573, 207] width 8 height 8
click at [690, 206] on button "Select row" at bounding box center [688, 207] width 8 height 8
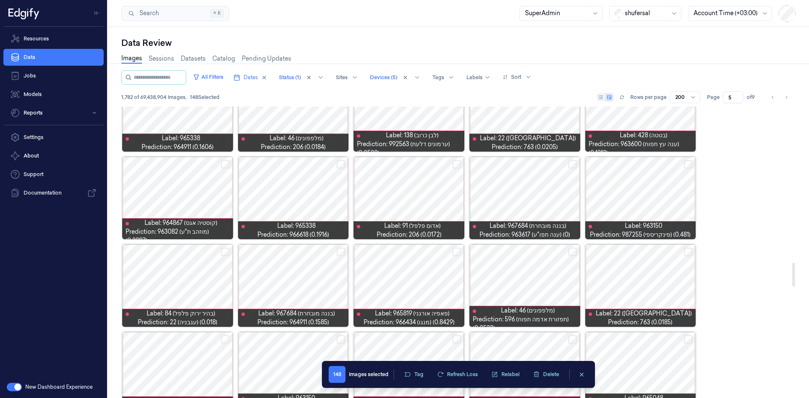
scroll to position [1833, 0]
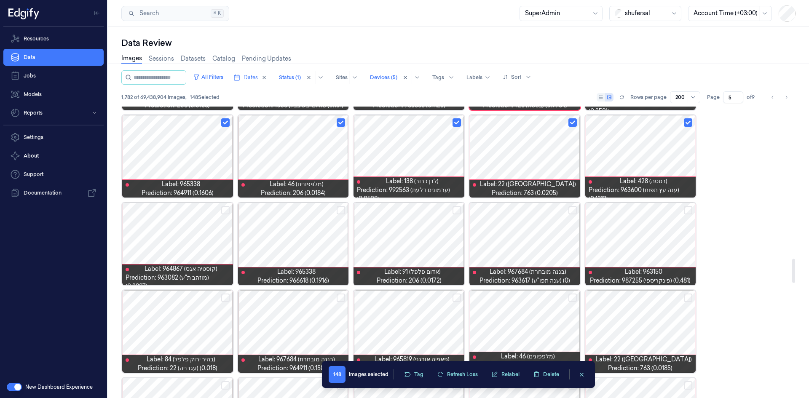
click at [456, 208] on button "Select row" at bounding box center [457, 210] width 8 height 8
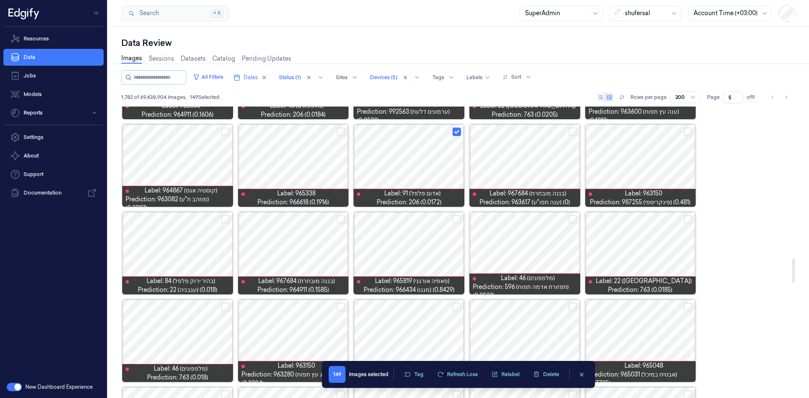
scroll to position [1960, 0]
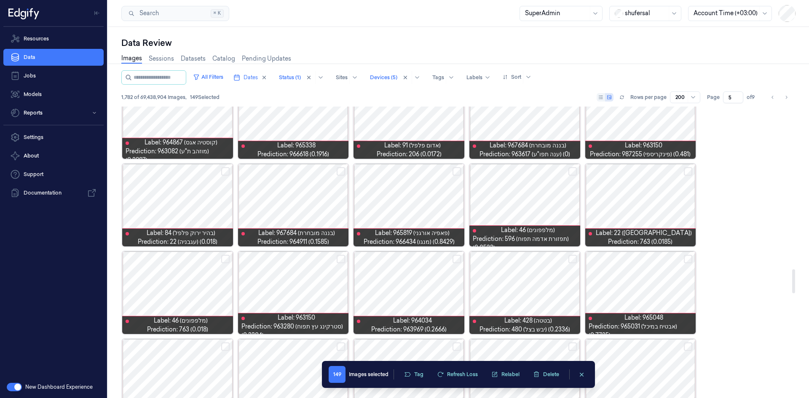
click at [226, 169] on button "Select row" at bounding box center [225, 171] width 8 height 8
click at [338, 169] on button "Select row" at bounding box center [341, 171] width 8 height 8
click at [687, 172] on button "Select row" at bounding box center [688, 171] width 8 height 8
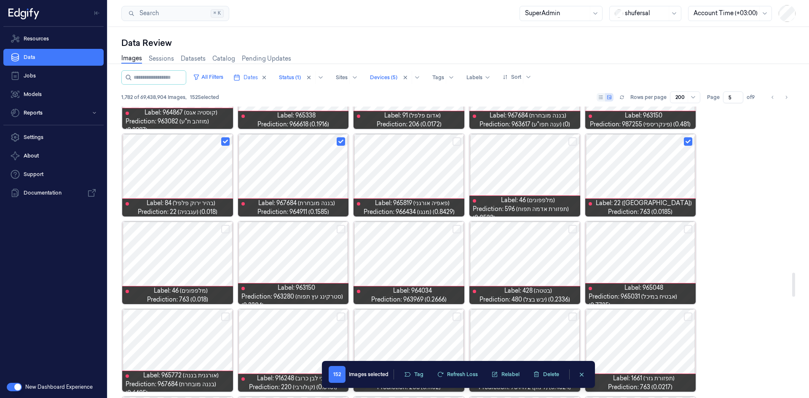
scroll to position [2002, 0]
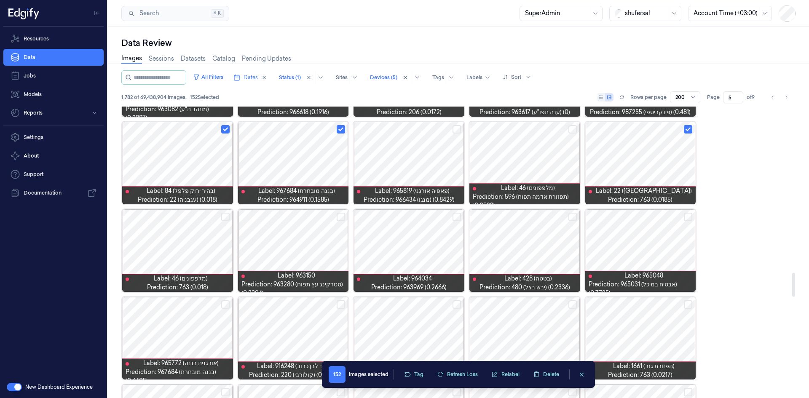
click at [222, 213] on button "Select row" at bounding box center [225, 217] width 8 height 8
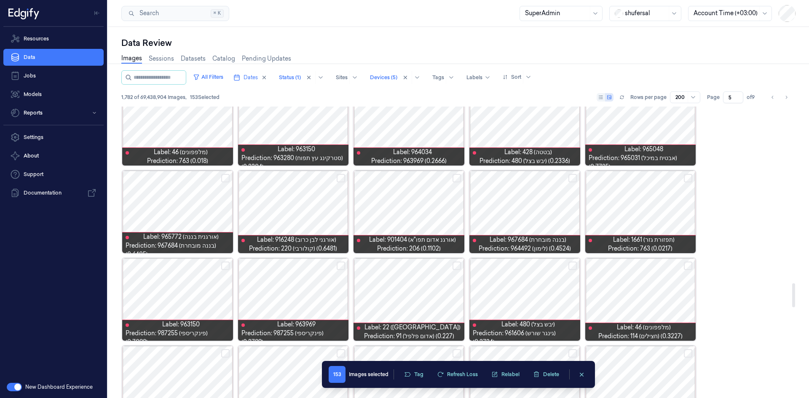
click at [571, 179] on button "Select row" at bounding box center [573, 178] width 8 height 8
click at [688, 176] on button "Select row" at bounding box center [688, 178] width 8 height 8
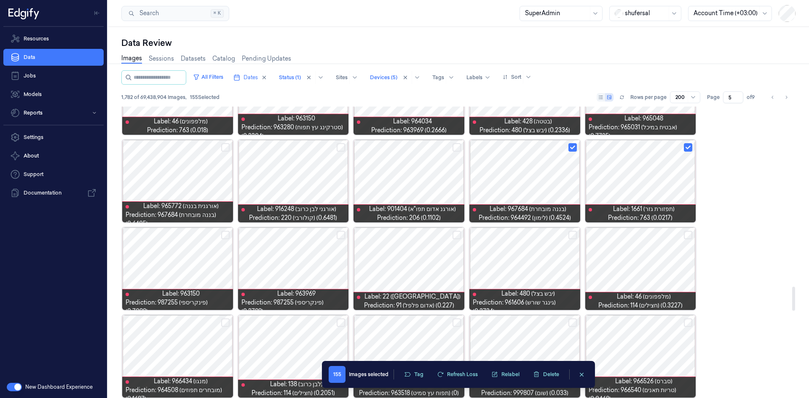
scroll to position [2170, 0]
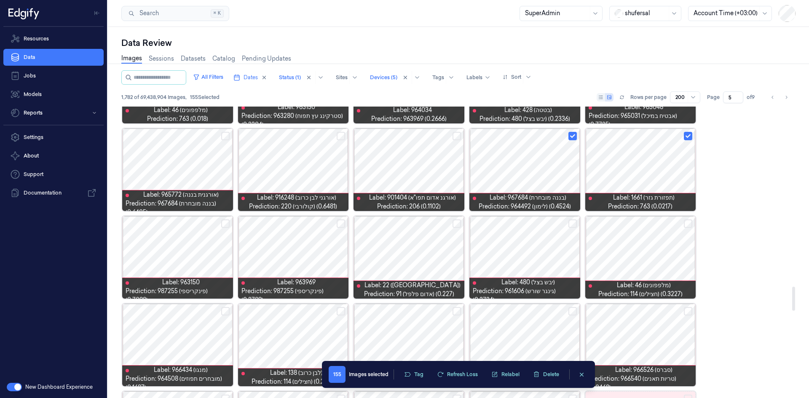
click at [684, 222] on div at bounding box center [640, 257] width 111 height 83
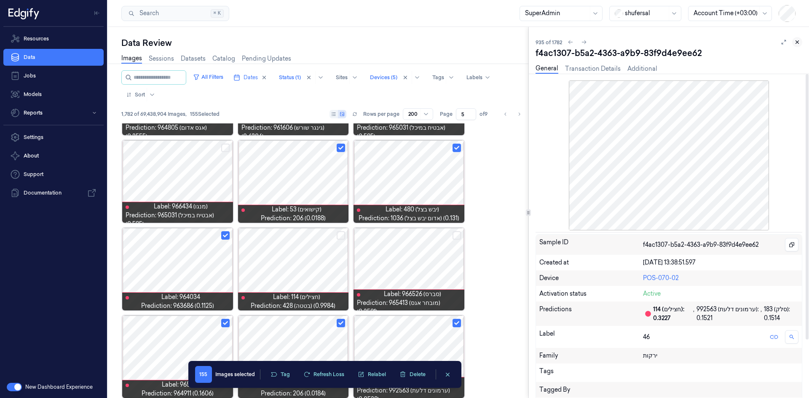
click at [798, 40] on icon at bounding box center [797, 42] width 6 height 6
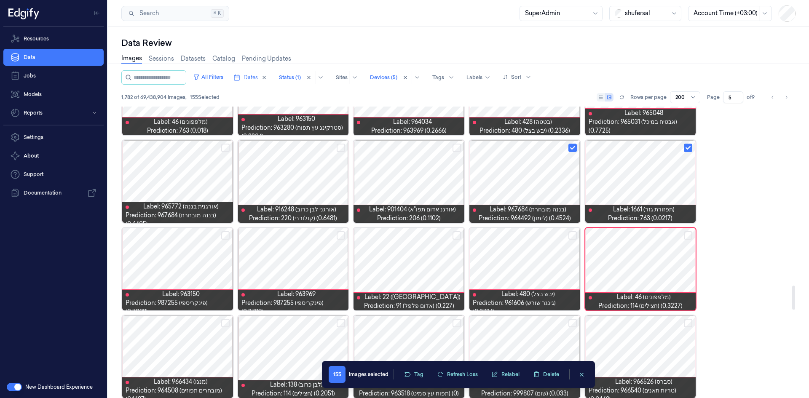
scroll to position [2243, 0]
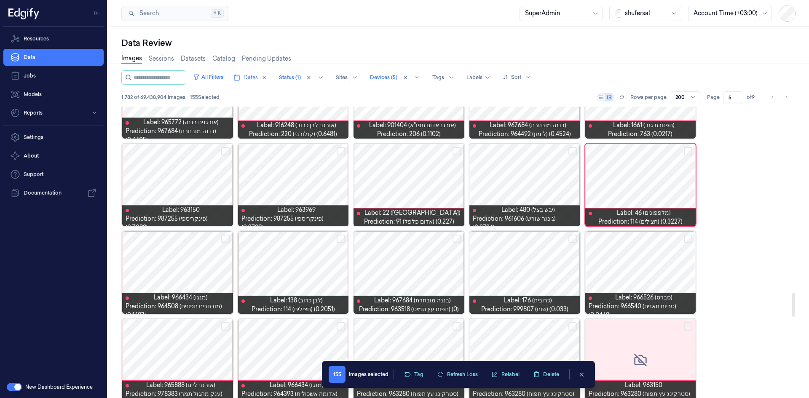
click at [687, 148] on button "Select row" at bounding box center [688, 151] width 8 height 8
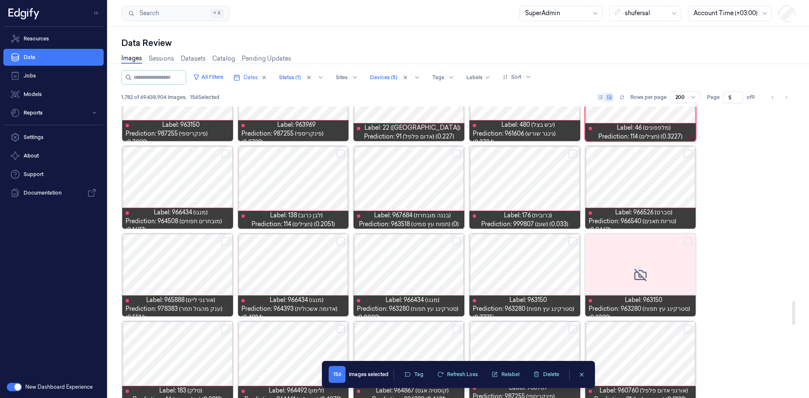
scroll to position [2344, 0]
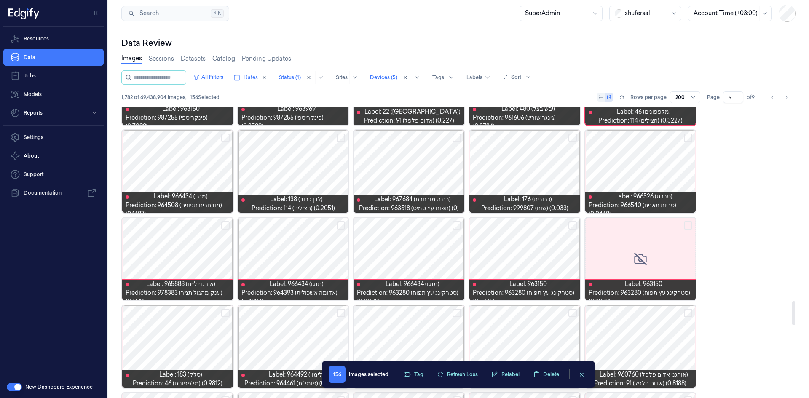
click at [574, 135] on button "Select row" at bounding box center [573, 138] width 8 height 8
click at [182, 252] on div at bounding box center [177, 259] width 111 height 83
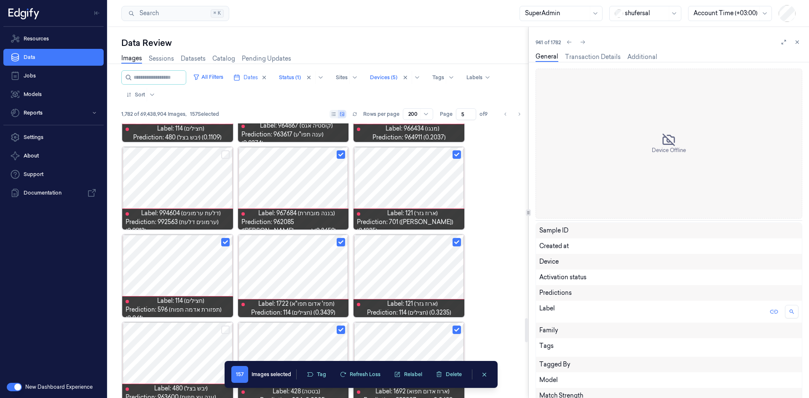
scroll to position [3052, 0]
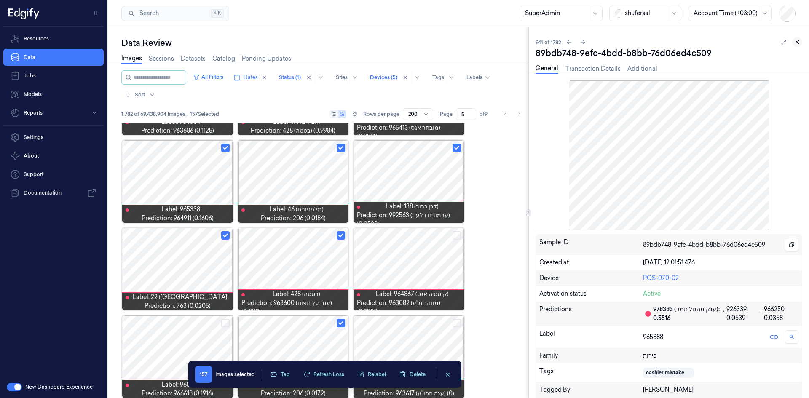
click at [798, 41] on icon at bounding box center [797, 42] width 3 height 3
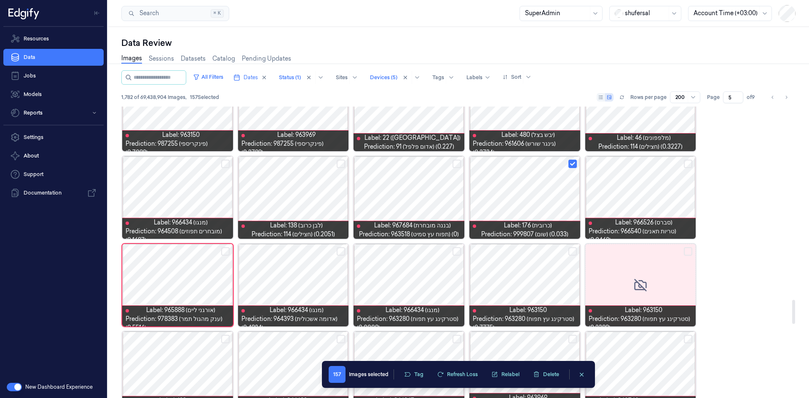
scroll to position [2330, 0]
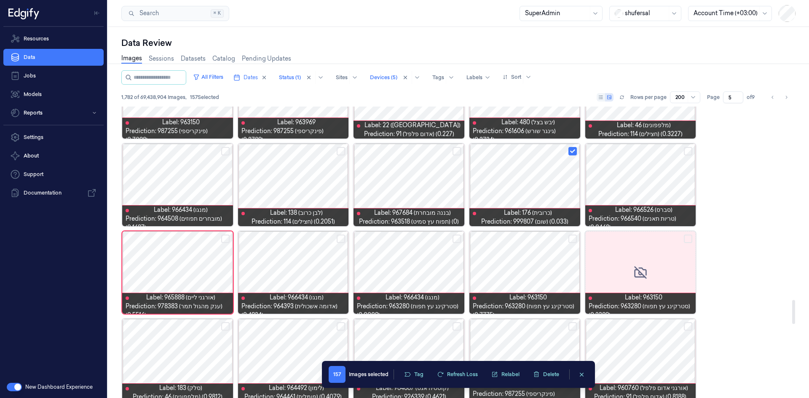
click at [409, 267] on div at bounding box center [409, 272] width 111 height 83
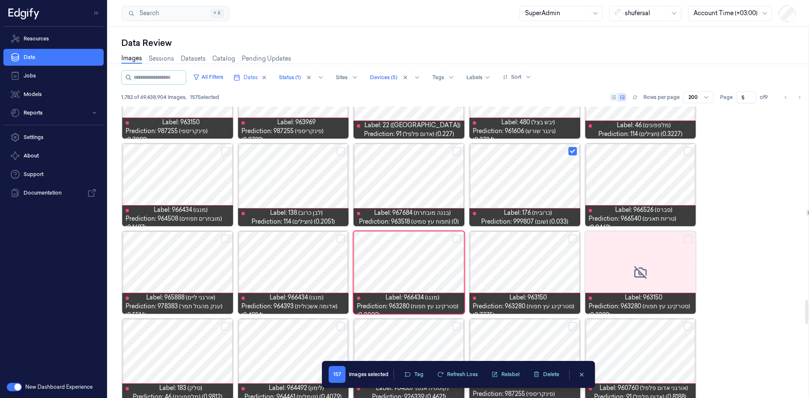
scroll to position [2351, 0]
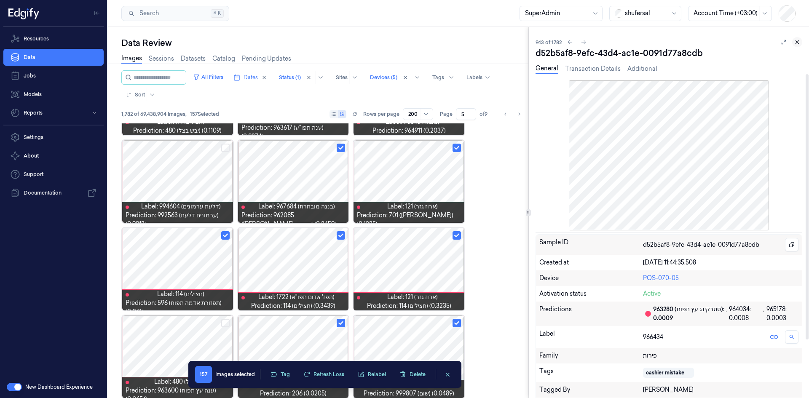
click at [795, 42] on icon at bounding box center [797, 42] width 6 height 6
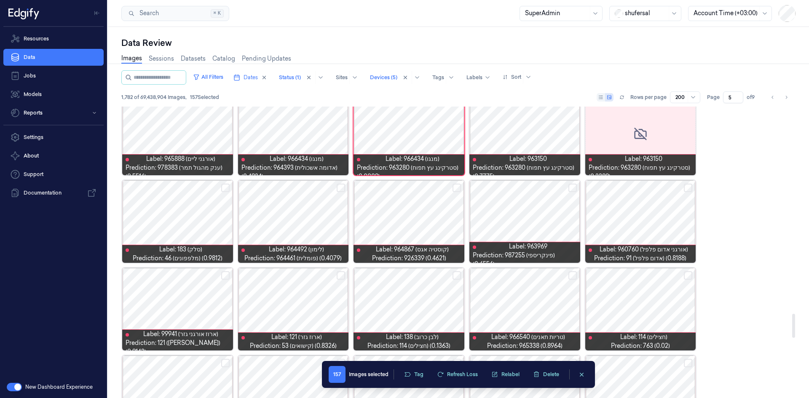
scroll to position [2524, 0]
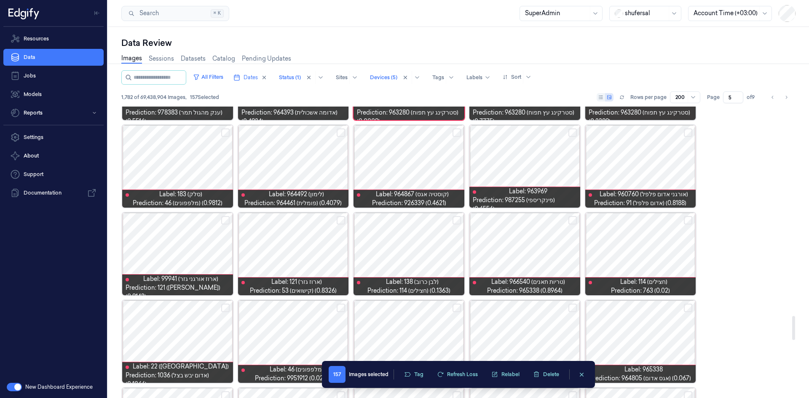
click at [690, 132] on button "Select row" at bounding box center [688, 133] width 8 height 8
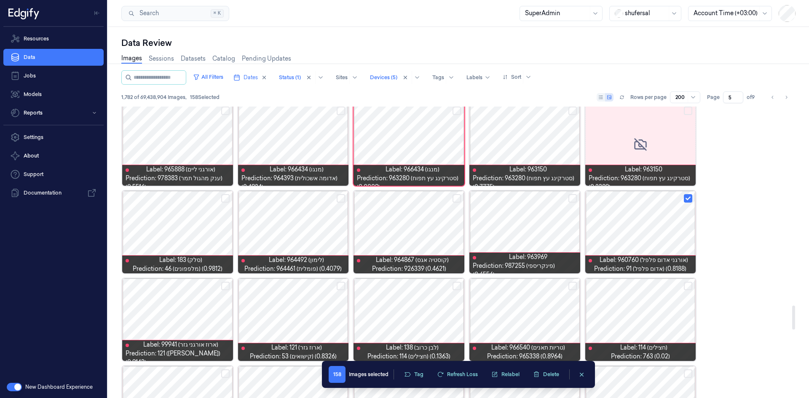
scroll to position [2398, 0]
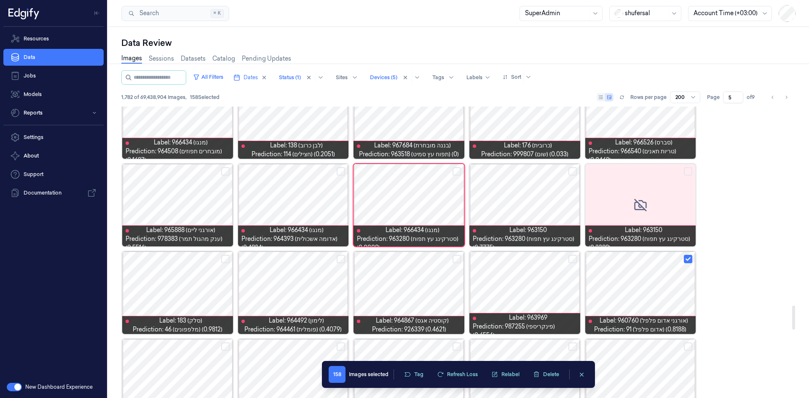
click at [573, 167] on div at bounding box center [524, 205] width 111 height 83
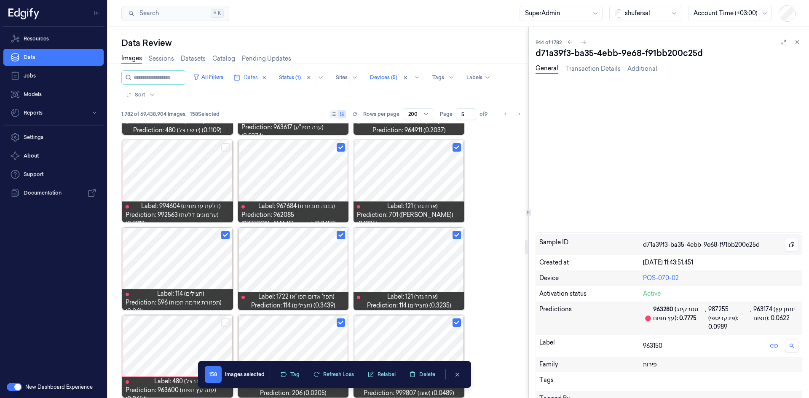
scroll to position [2351, 0]
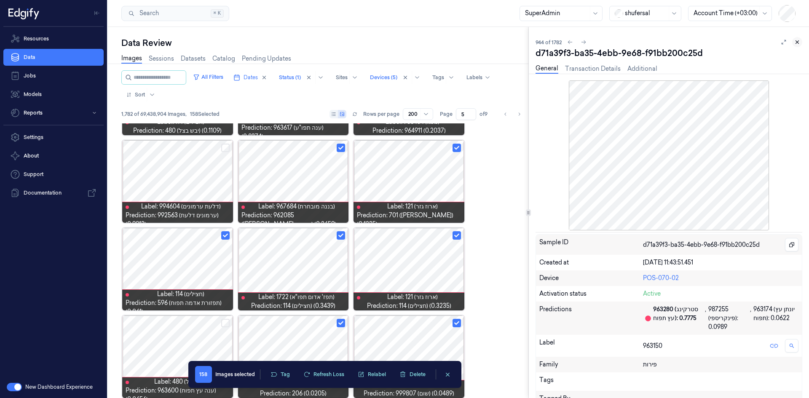
click at [797, 39] on icon at bounding box center [797, 42] width 6 height 6
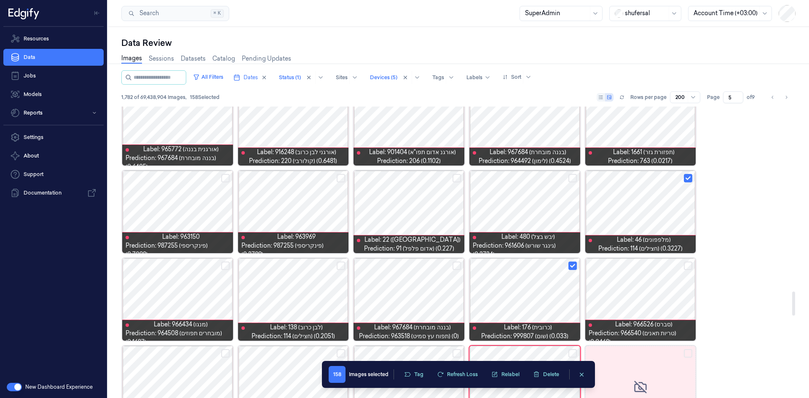
scroll to position [2229, 0]
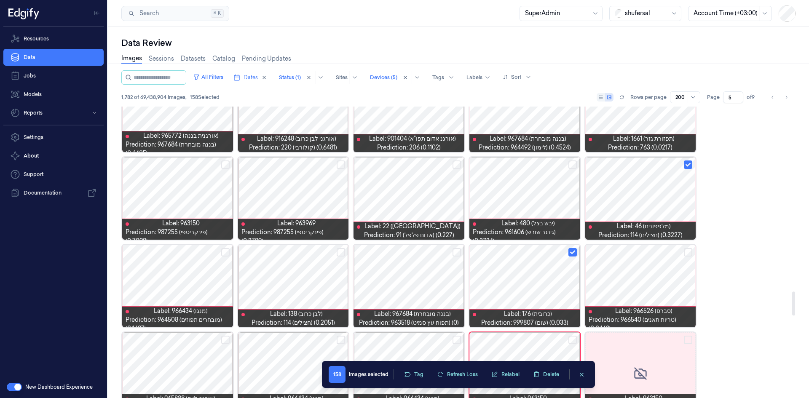
click at [576, 162] on button "Select row" at bounding box center [573, 165] width 8 height 8
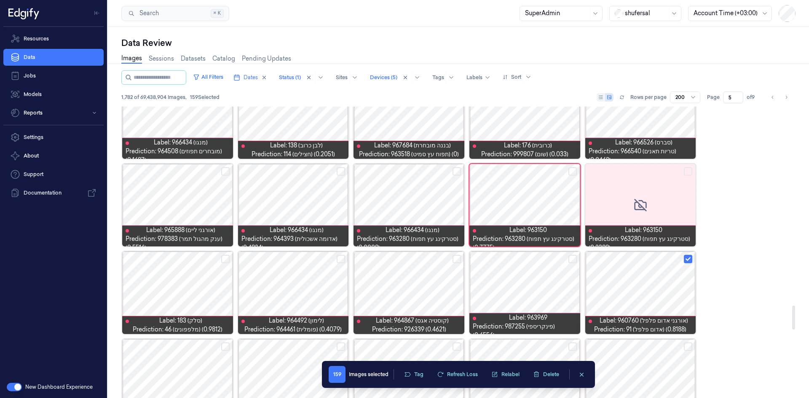
click at [572, 172] on button "Select row" at bounding box center [573, 171] width 8 height 8
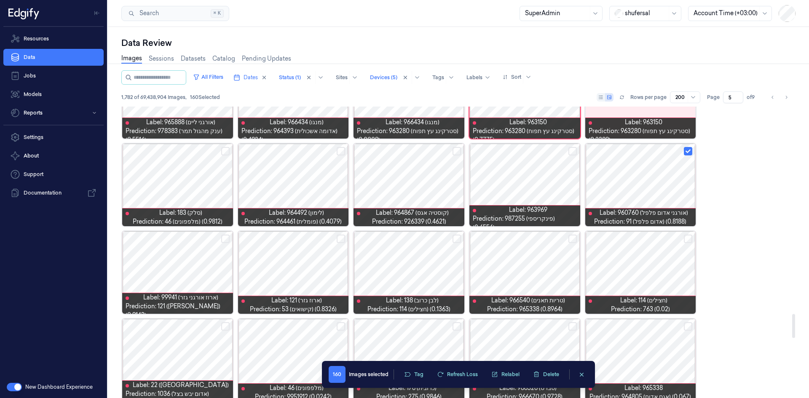
scroll to position [2519, 0]
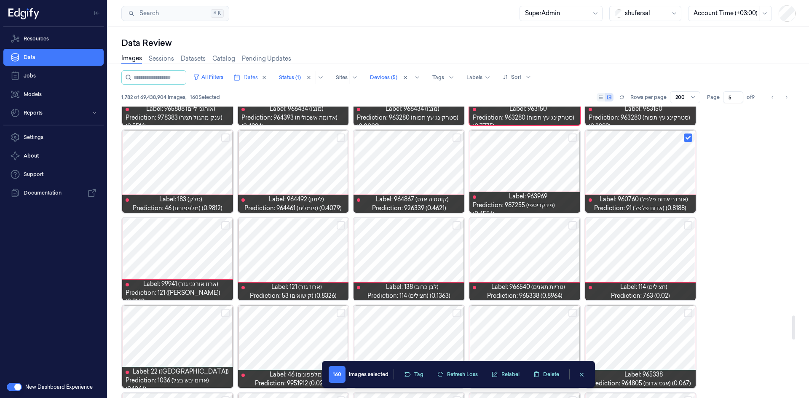
click at [456, 137] on button "Select row" at bounding box center [457, 138] width 8 height 8
click at [341, 138] on button "Select row" at bounding box center [341, 138] width 8 height 8
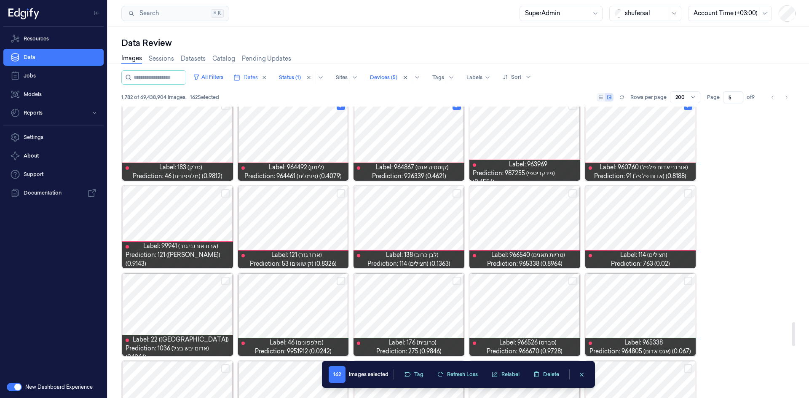
scroll to position [2604, 0]
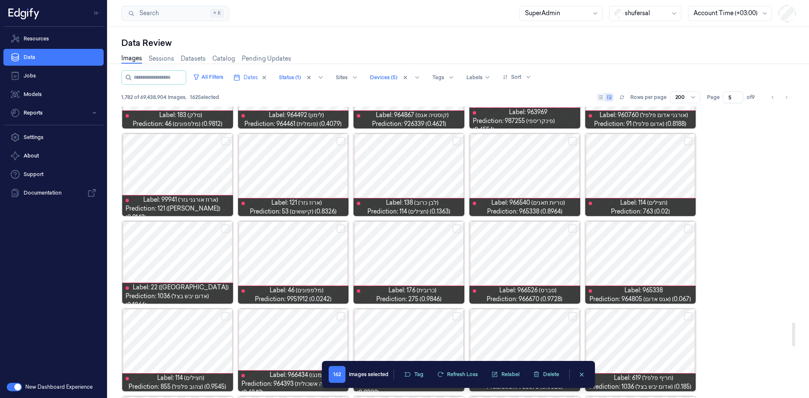
click at [311, 170] on div at bounding box center [293, 175] width 111 height 83
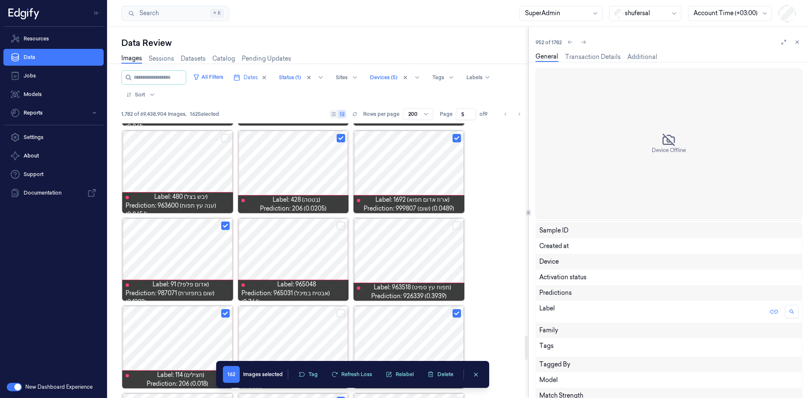
scroll to position [2526, 0]
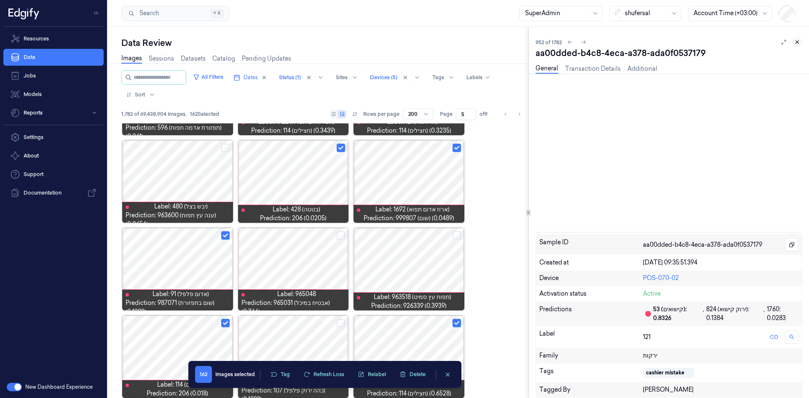
click at [798, 42] on icon at bounding box center [797, 42] width 3 height 3
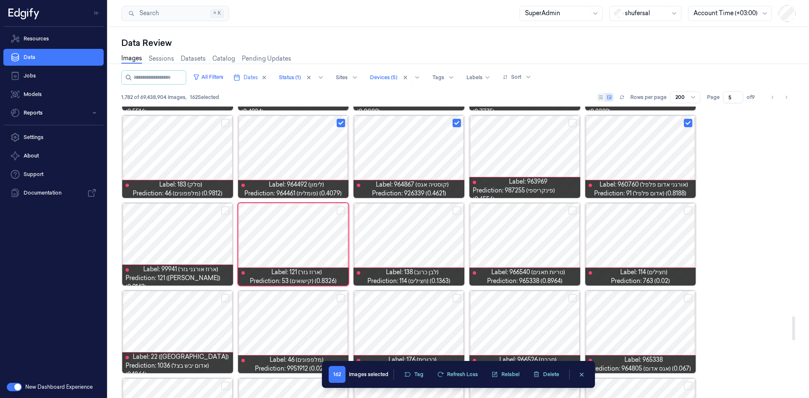
scroll to position [2528, 0]
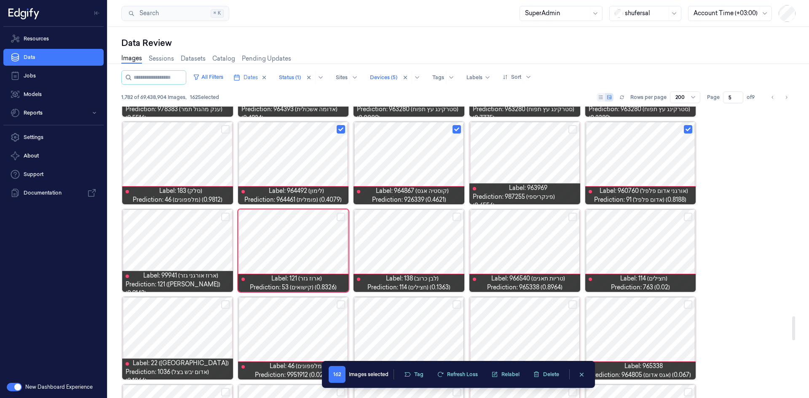
click at [458, 217] on button "Select row" at bounding box center [457, 217] width 8 height 8
click at [691, 216] on button "Select row" at bounding box center [688, 217] width 8 height 8
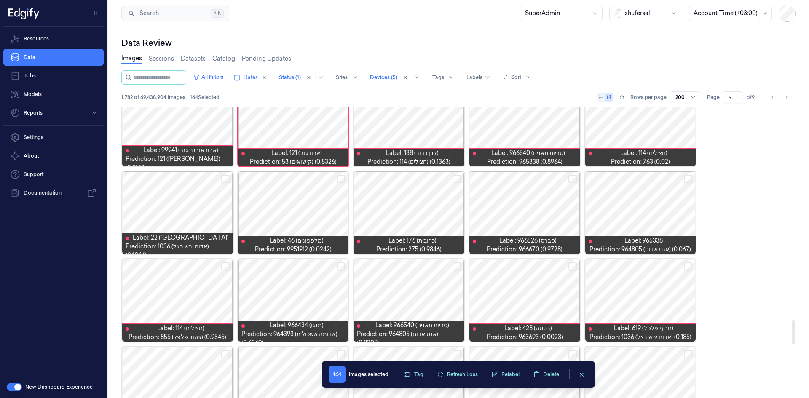
scroll to position [2654, 0]
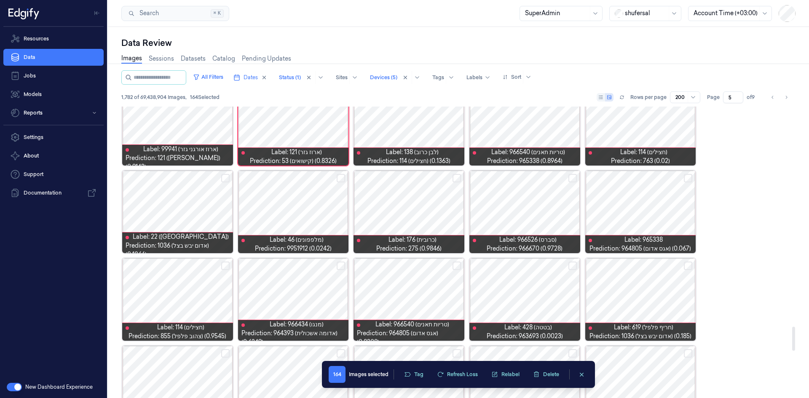
click at [418, 212] on div at bounding box center [409, 212] width 111 height 83
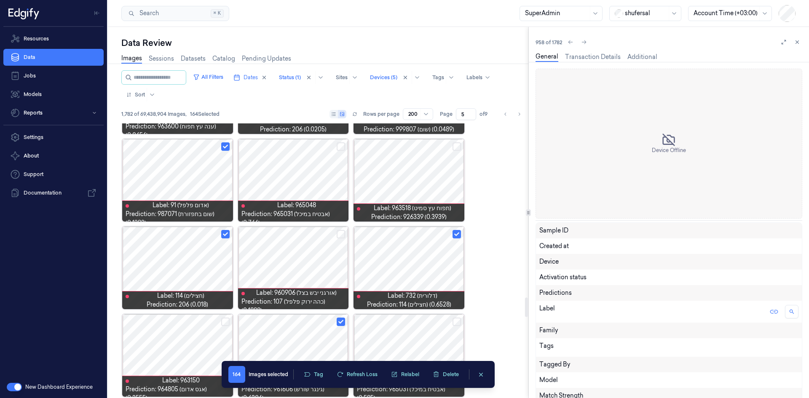
scroll to position [2614, 0]
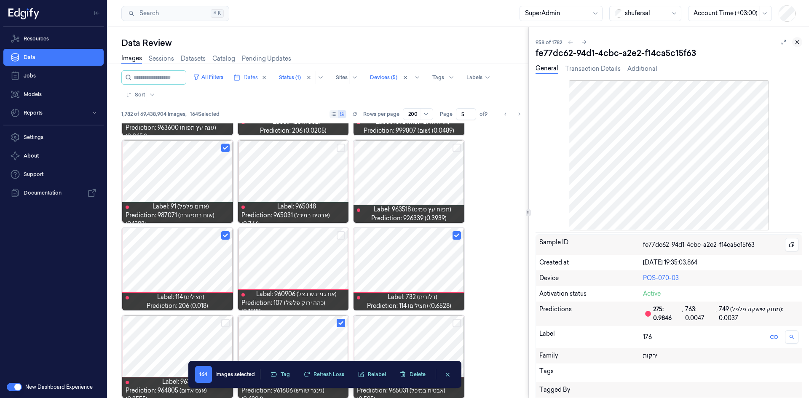
click at [799, 39] on button at bounding box center [797, 42] width 10 height 10
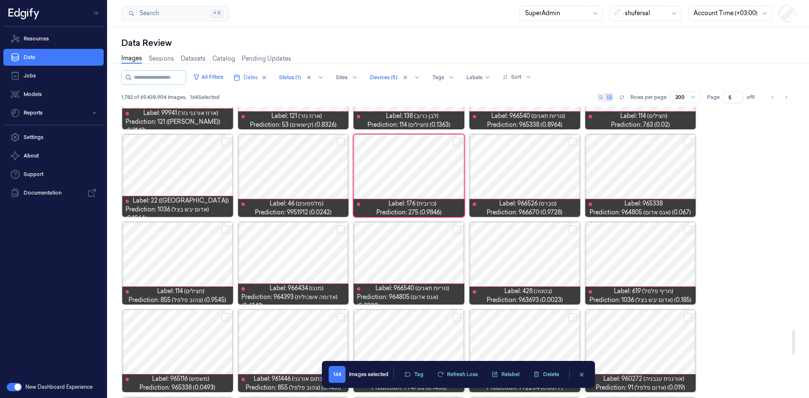
scroll to position [2700, 0]
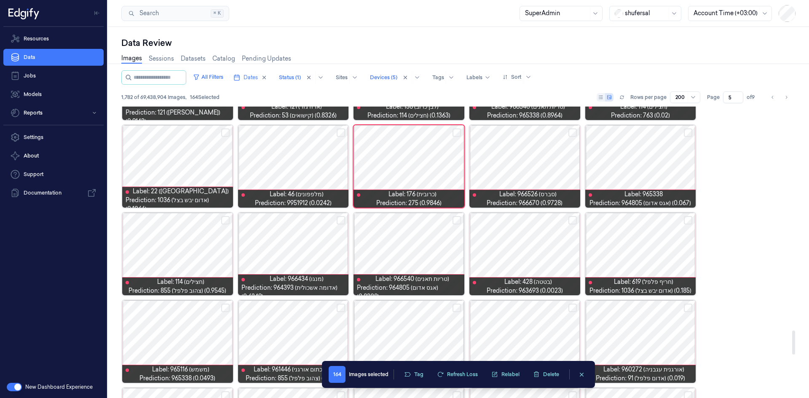
click at [225, 133] on button "Select row" at bounding box center [225, 133] width 8 height 8
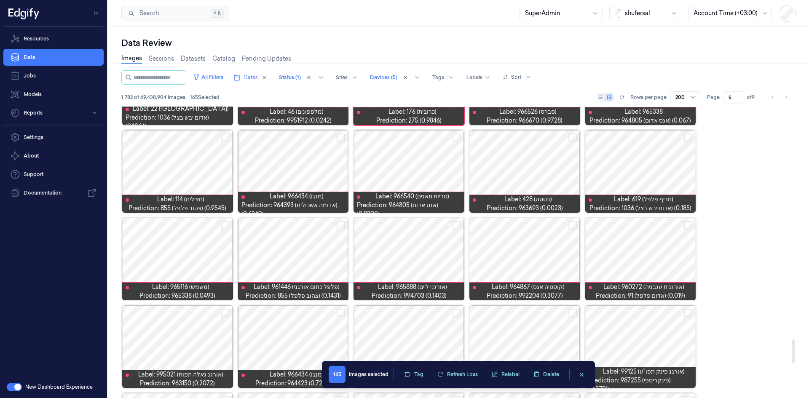
scroll to position [2742, 0]
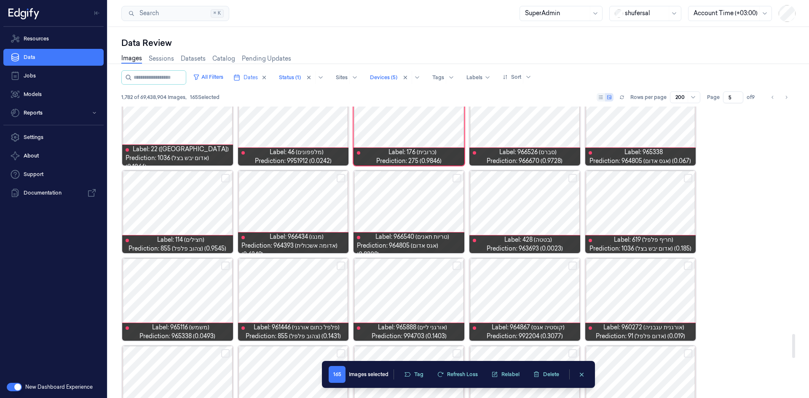
click at [571, 177] on button "Select row" at bounding box center [573, 178] width 8 height 8
click at [686, 178] on button "Select row" at bounding box center [688, 178] width 8 height 8
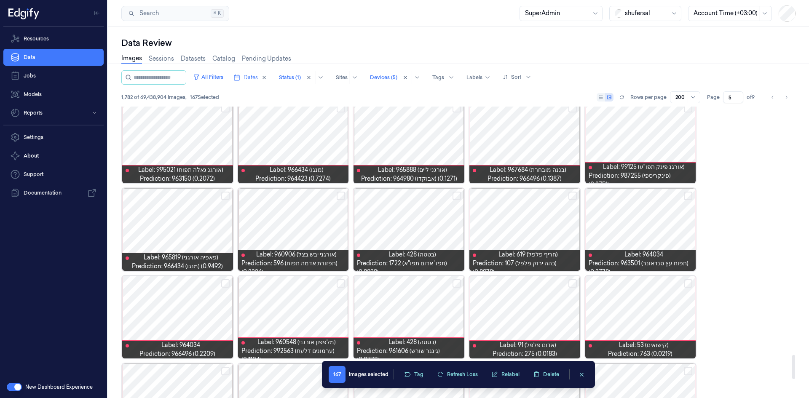
scroll to position [2995, 0]
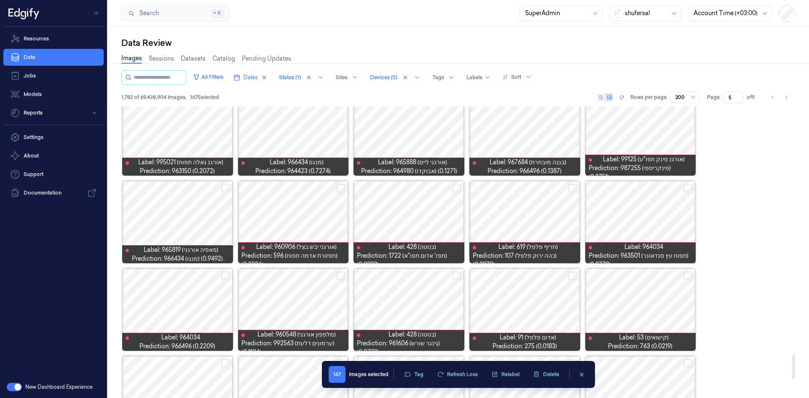
click at [571, 190] on button "Select row" at bounding box center [573, 188] width 8 height 8
click at [689, 188] on button "Select row" at bounding box center [688, 188] width 8 height 8
click at [459, 188] on button "Select row" at bounding box center [457, 188] width 8 height 8
click at [342, 191] on button "Select row" at bounding box center [341, 188] width 8 height 8
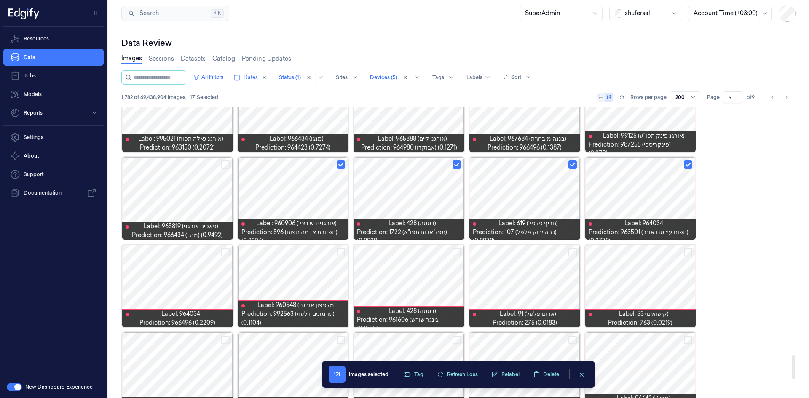
scroll to position [3079, 0]
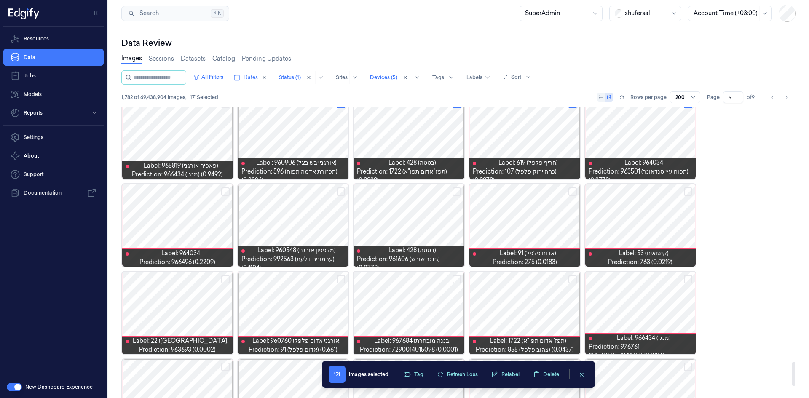
click at [227, 188] on button "Select row" at bounding box center [225, 192] width 8 height 8
click at [343, 192] on button "Select row" at bounding box center [341, 192] width 8 height 8
click at [410, 220] on div at bounding box center [409, 225] width 111 height 83
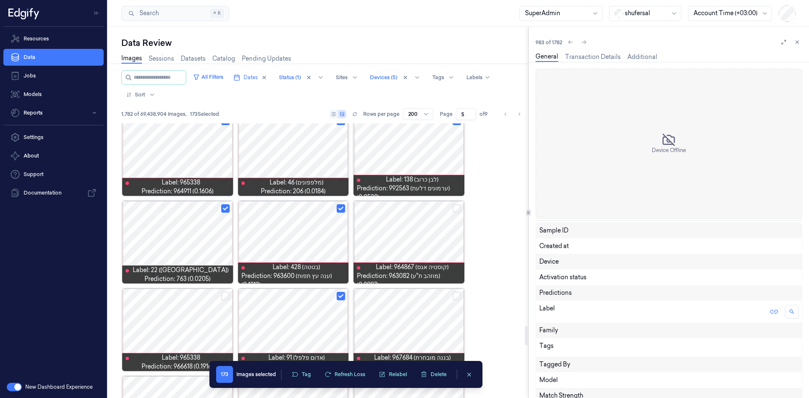
scroll to position [3052, 0]
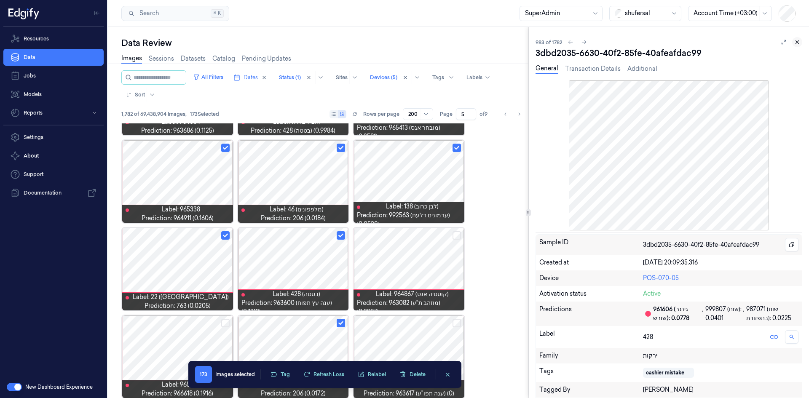
click at [799, 41] on icon at bounding box center [797, 42] width 3 height 3
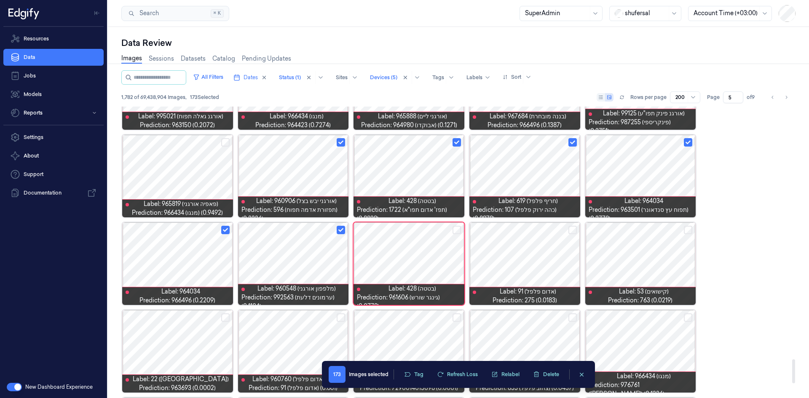
scroll to position [3047, 0]
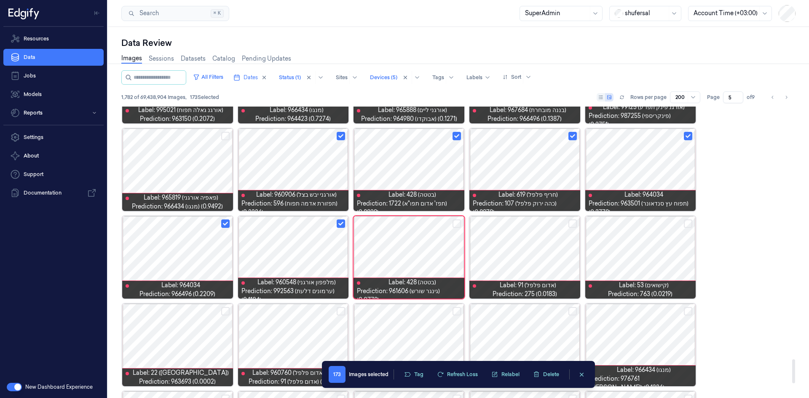
click at [576, 223] on button "Select row" at bounding box center [573, 224] width 8 height 8
click at [689, 223] on button "Select row" at bounding box center [688, 224] width 8 height 8
click at [687, 310] on button "Select row" at bounding box center [688, 311] width 8 height 8
click at [573, 311] on button "Select row" at bounding box center [573, 311] width 8 height 8
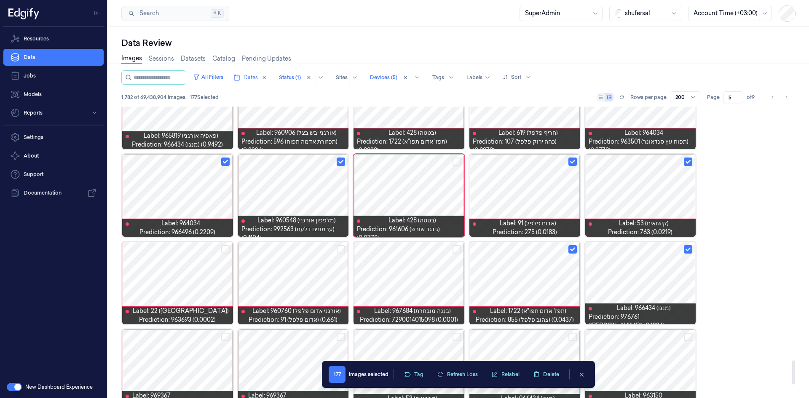
scroll to position [3173, 0]
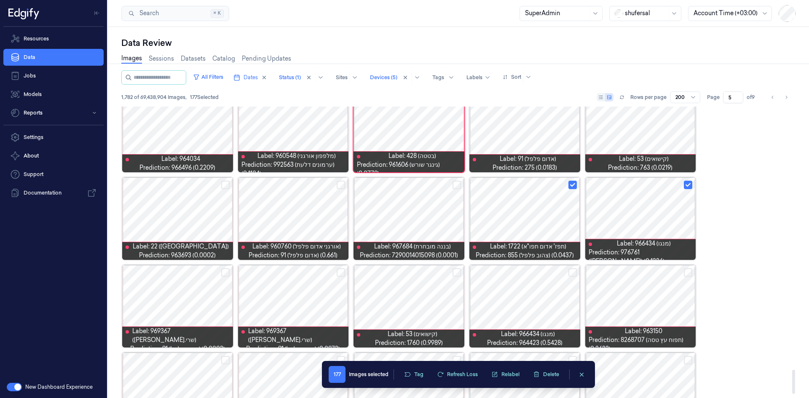
click at [222, 271] on button "Select row" at bounding box center [225, 272] width 8 height 8
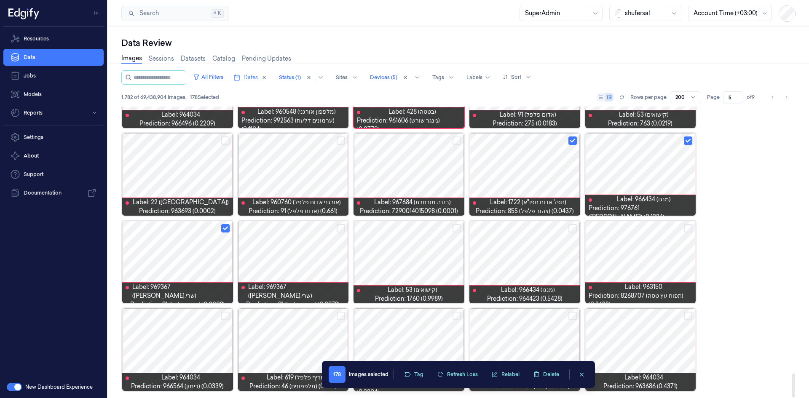
scroll to position [3218, 0]
click at [574, 313] on button "Select row" at bounding box center [573, 315] width 8 height 8
click at [343, 315] on button "Select row" at bounding box center [341, 315] width 8 height 8
click at [223, 314] on button "Select row" at bounding box center [225, 315] width 8 height 8
click at [413, 378] on button "Tag" at bounding box center [413, 374] width 29 height 13
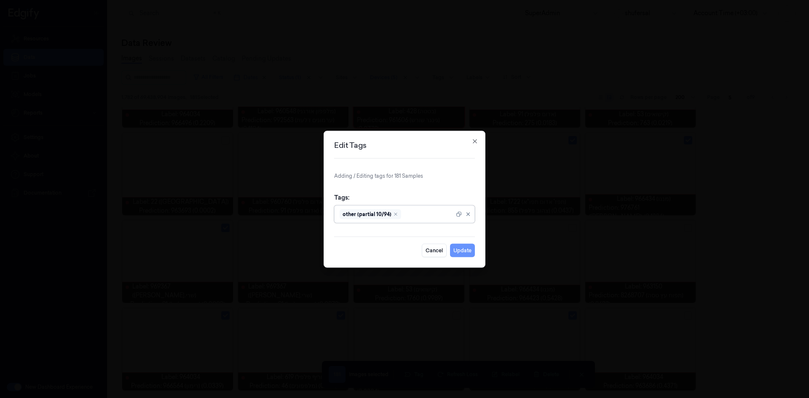
click at [461, 250] on button "Update" at bounding box center [462, 250] width 25 height 13
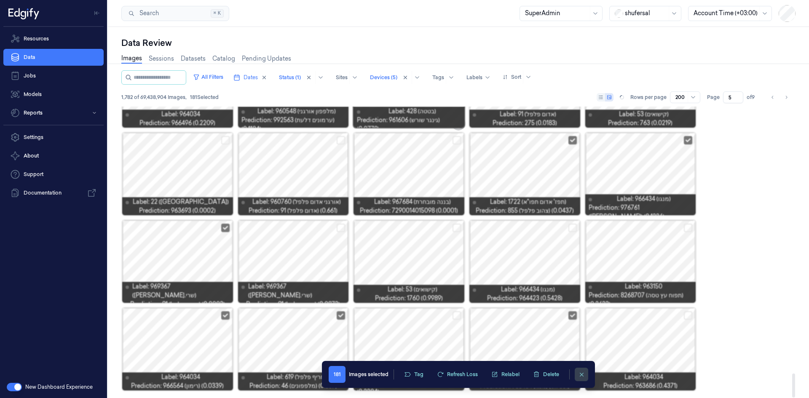
click at [576, 374] on button "clearSelection" at bounding box center [581, 374] width 13 height 13
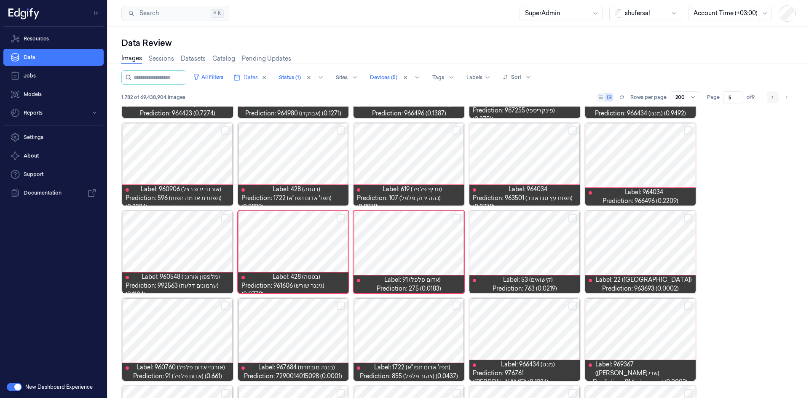
scroll to position [3052, 0]
click at [788, 98] on icon "Go to next page" at bounding box center [786, 97] width 5 height 7
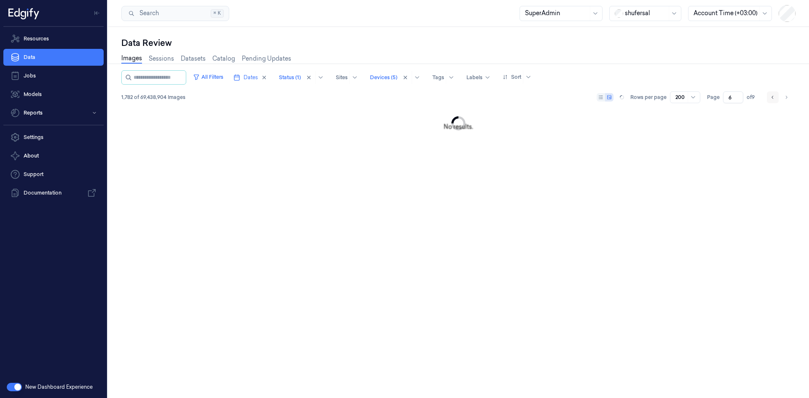
click at [771, 97] on icon "Go to previous page" at bounding box center [772, 97] width 5 height 7
type input "5"
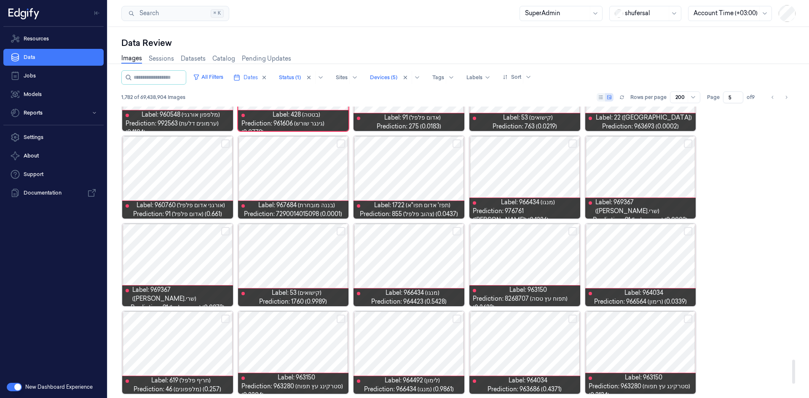
scroll to position [3218, 0]
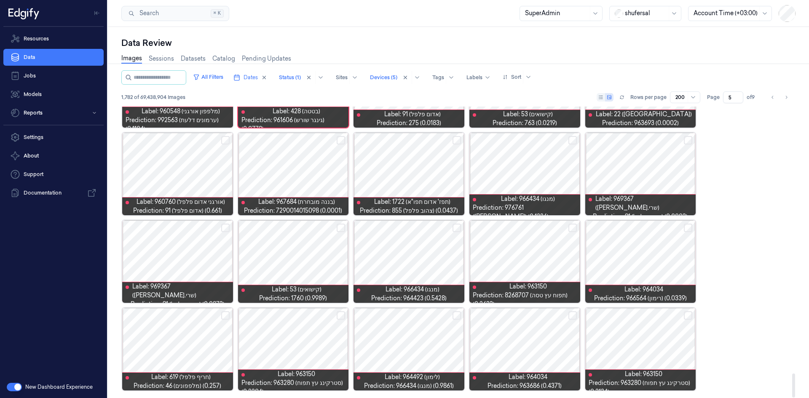
click at [509, 171] on div at bounding box center [524, 174] width 111 height 83
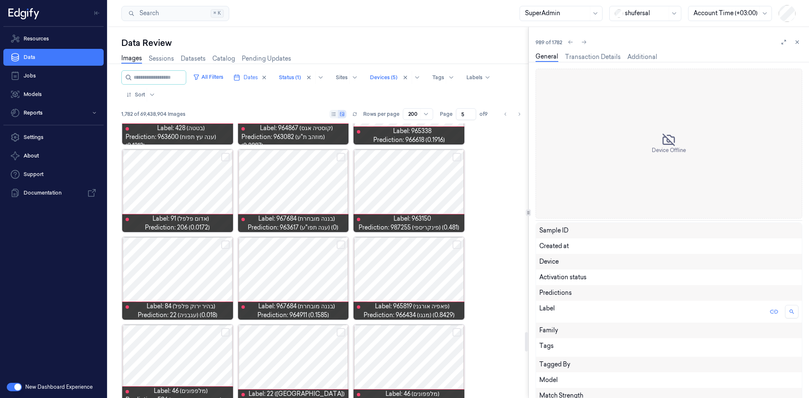
scroll to position [3140, 0]
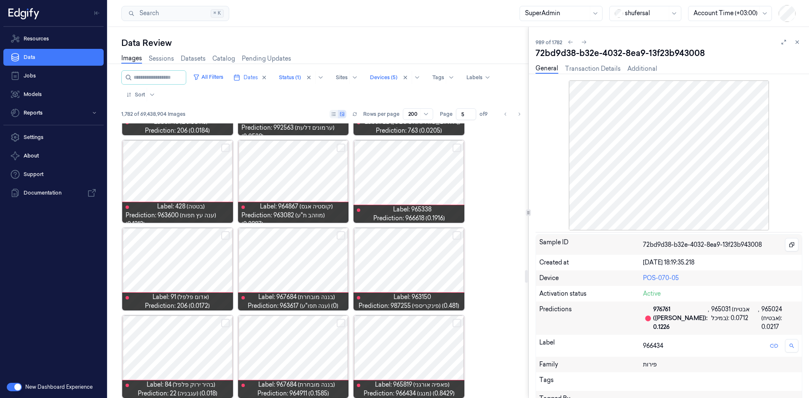
click at [192, 271] on div at bounding box center [177, 269] width 111 height 83
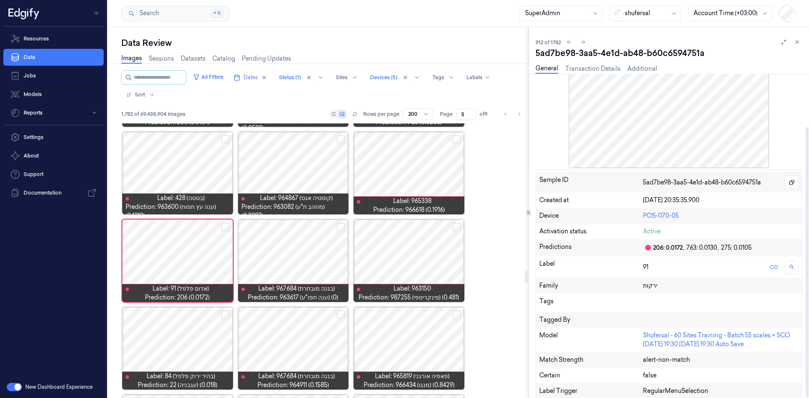
scroll to position [64, 0]
